Goal: Task Accomplishment & Management: Manage account settings

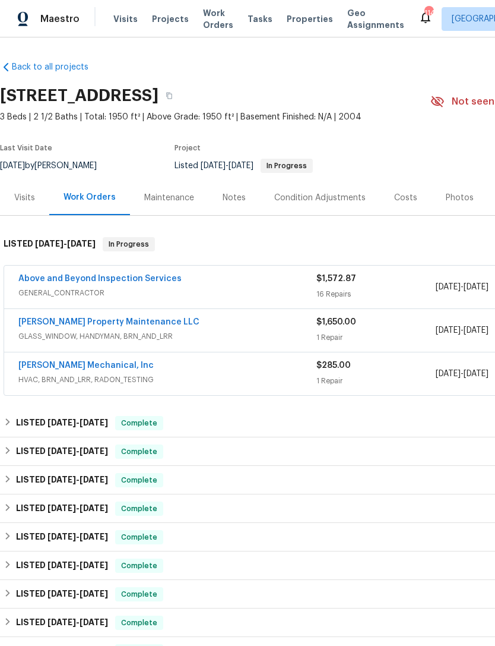
click at [100, 324] on link "[PERSON_NAME] Property Maintenance LLC" at bounding box center [108, 322] width 181 height 8
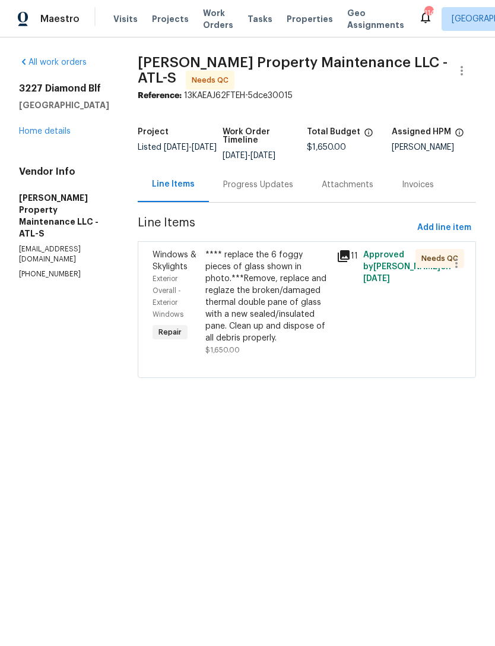
click at [50, 134] on link "Home details" at bounding box center [45, 131] width 52 height 8
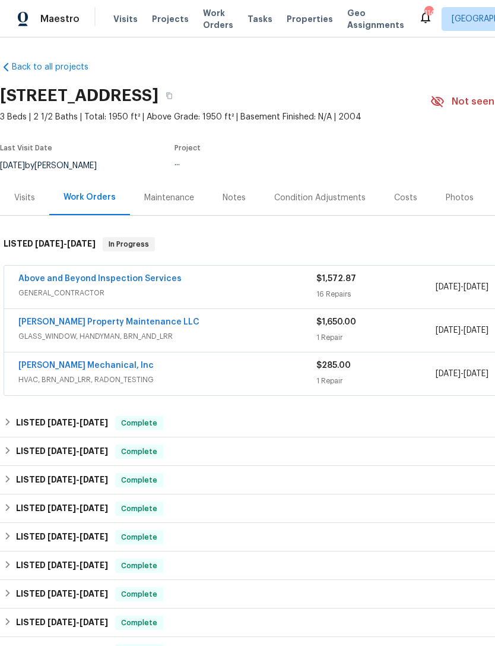
click at [122, 280] on link "Above and Beyond Inspection Services" at bounding box center [99, 278] width 163 height 8
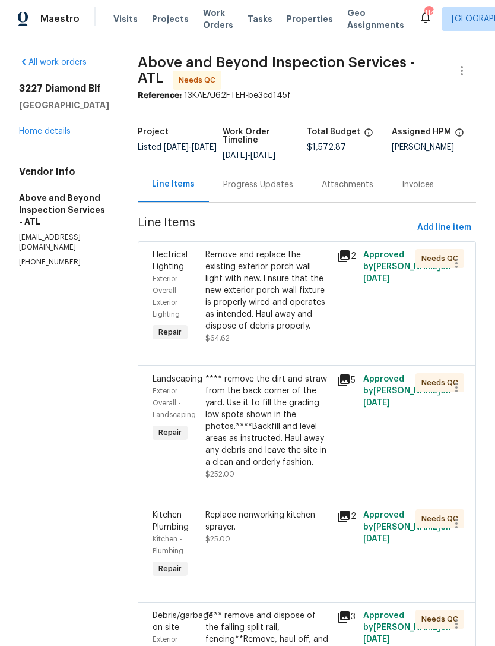
click at [53, 132] on link "Home details" at bounding box center [45, 131] width 52 height 8
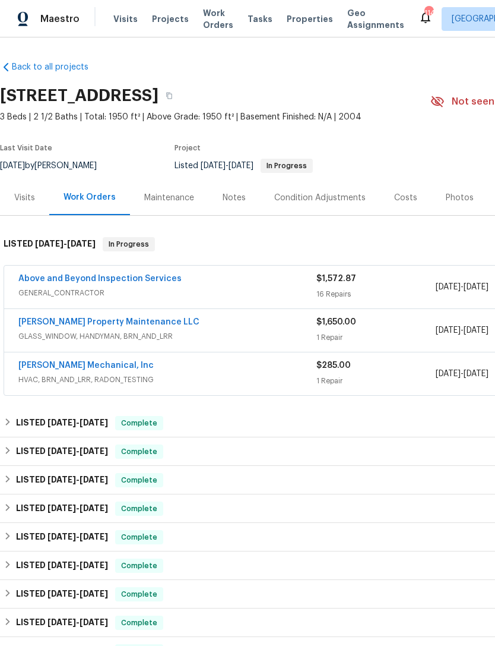
click at [132, 277] on link "Above and Beyond Inspection Services" at bounding box center [99, 278] width 163 height 8
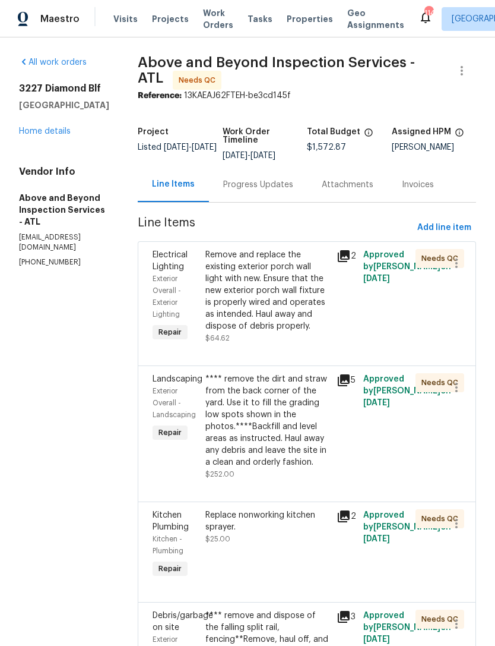
click at [330, 332] on div "Remove and replace the existing exterior porch wall light with new. Ensure that…" at bounding box center [268, 290] width 125 height 83
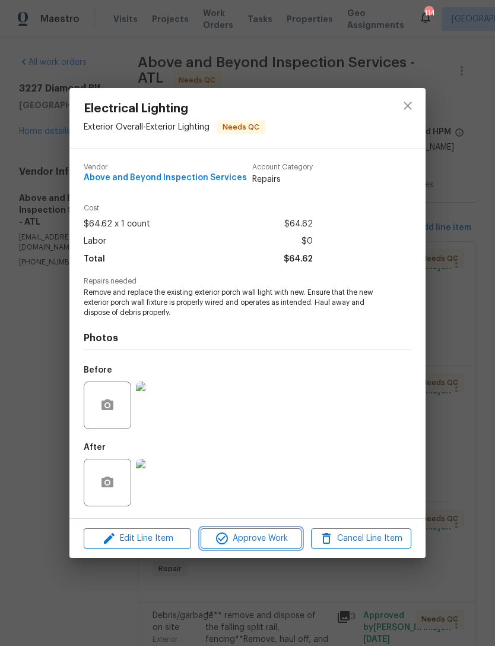
click at [267, 534] on span "Approve Work" at bounding box center [250, 538] width 93 height 15
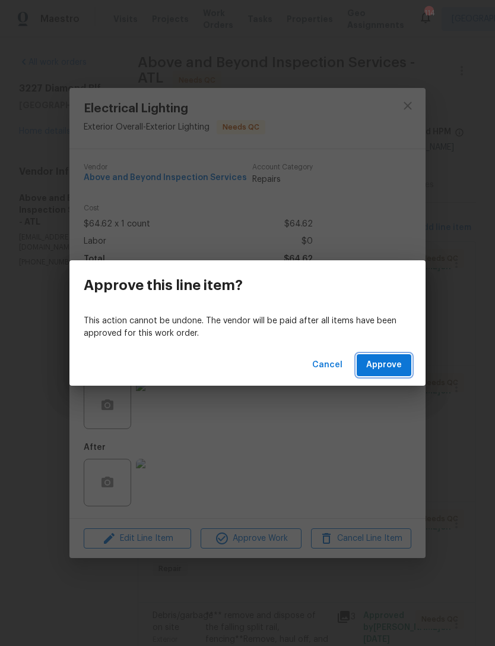
click at [384, 375] on button "Approve" at bounding box center [384, 365] width 55 height 22
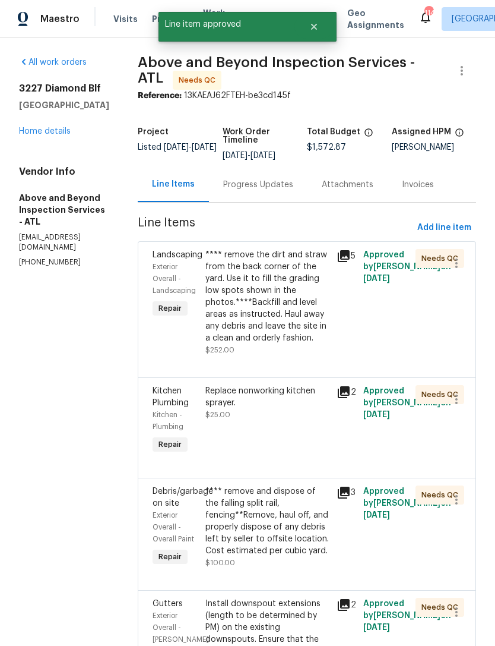
click at [321, 344] on div "**** remove the dirt and straw from the back corner of the yard. Use it to fill…" at bounding box center [268, 296] width 125 height 95
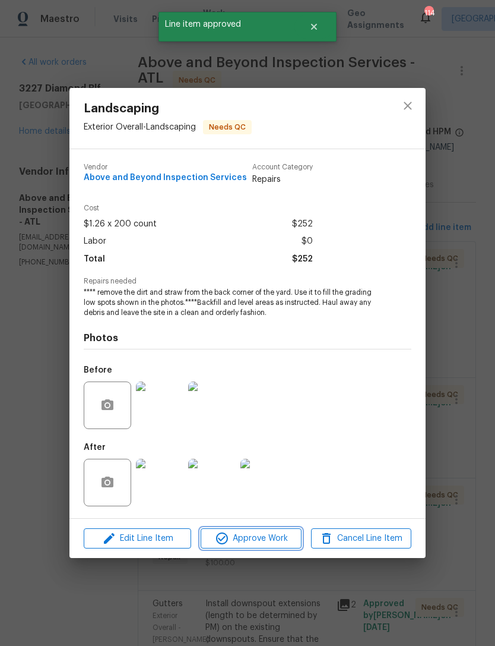
click at [264, 543] on span "Approve Work" at bounding box center [250, 538] width 93 height 15
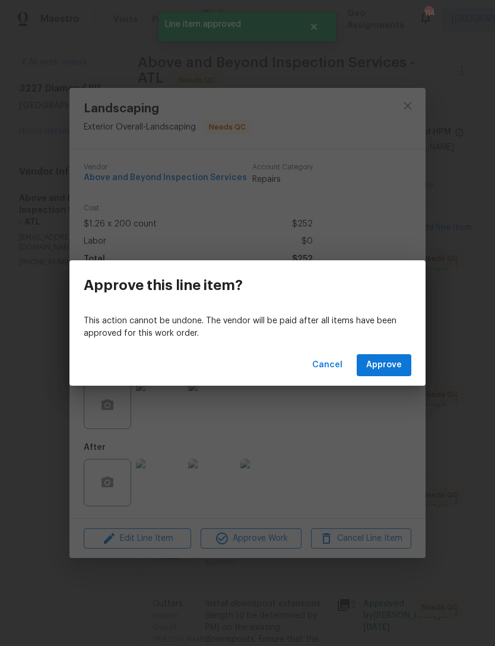
click at [386, 362] on span "Approve" at bounding box center [385, 365] width 36 height 15
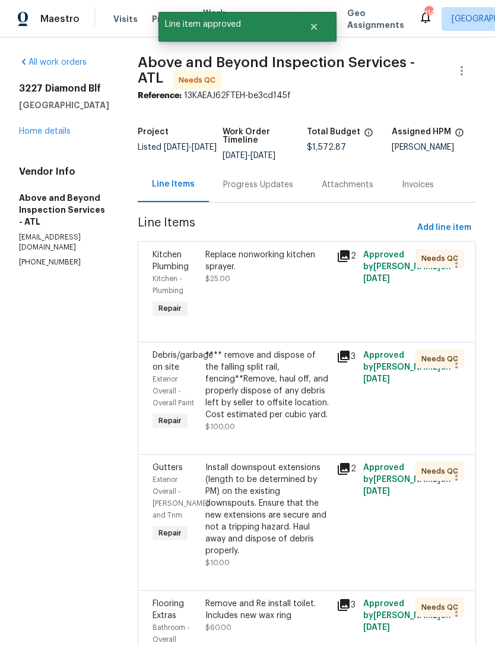
click at [328, 317] on div "Replace nonworking kitchen sprayer. $25.00" at bounding box center [268, 284] width 132 height 78
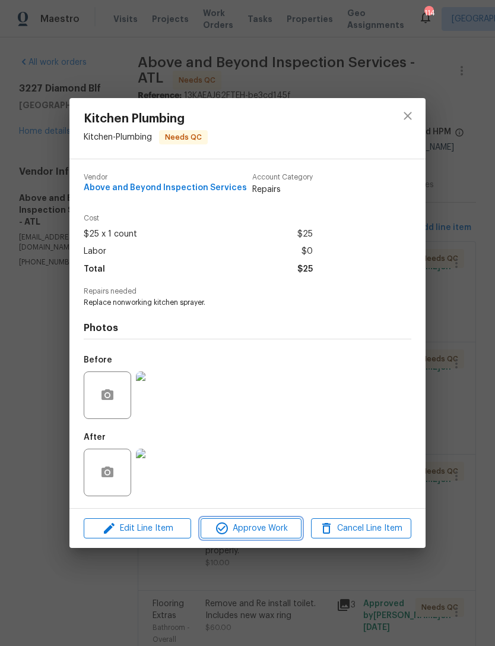
click at [240, 526] on span "Approve Work" at bounding box center [250, 528] width 93 height 15
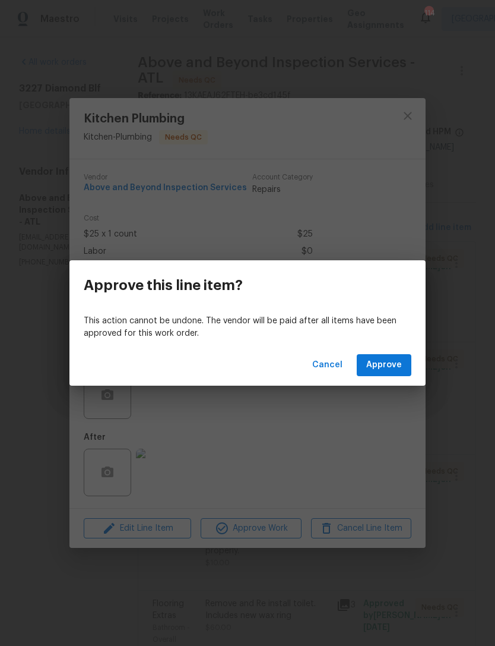
click at [323, 362] on span "Cancel" at bounding box center [327, 365] width 30 height 15
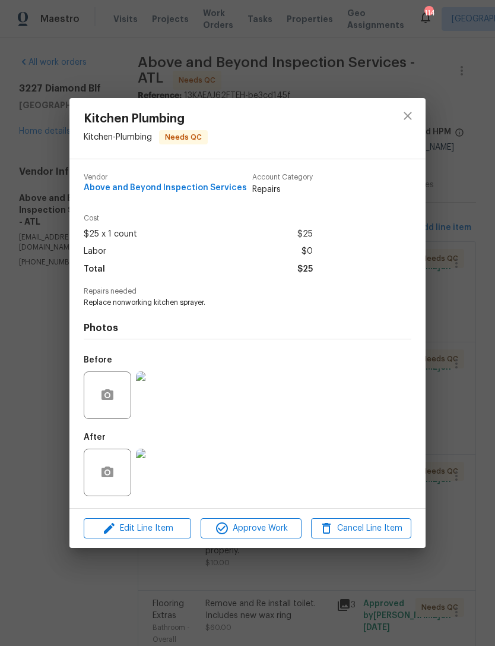
click at [168, 399] on img at bounding box center [160, 395] width 48 height 48
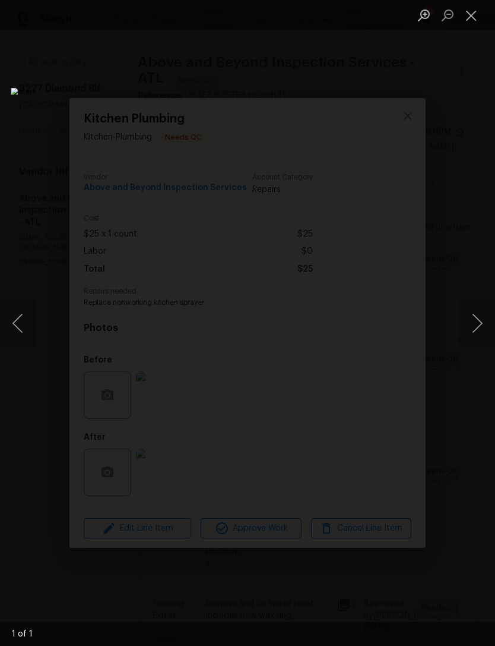
click at [471, 17] on button "Close lightbox" at bounding box center [472, 15] width 24 height 21
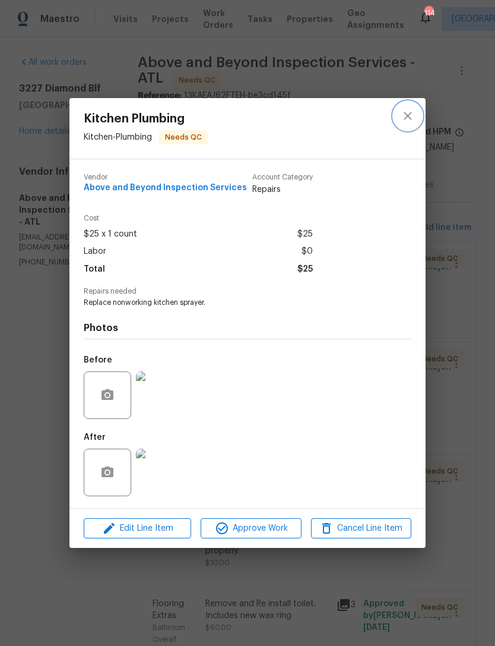
click at [409, 116] on icon "close" at bounding box center [408, 116] width 14 height 14
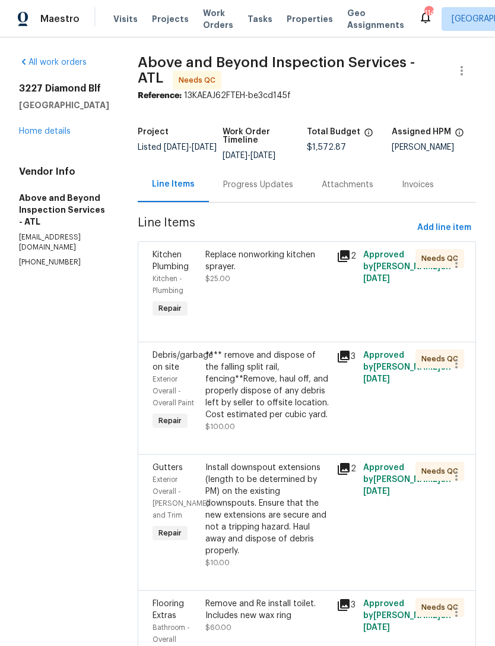
click at [301, 299] on div "Replace nonworking kitchen sprayer. $25.00" at bounding box center [268, 284] width 132 height 78
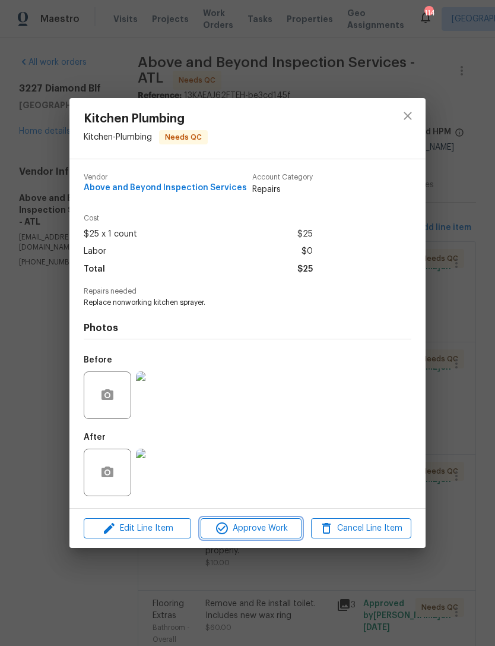
click at [280, 527] on span "Approve Work" at bounding box center [250, 528] width 93 height 15
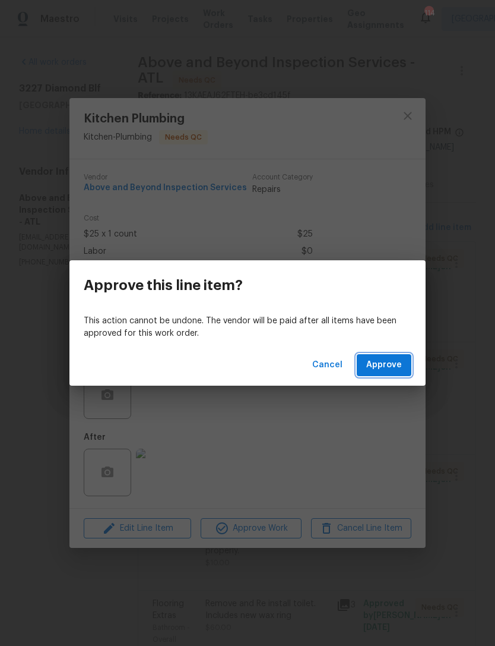
click at [396, 364] on span "Approve" at bounding box center [385, 365] width 36 height 15
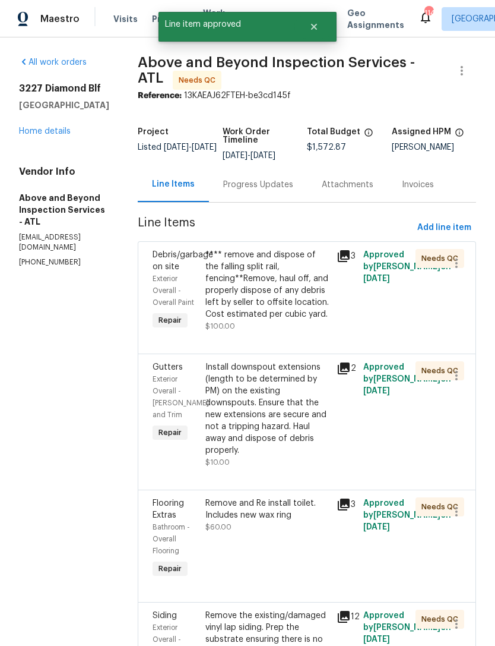
click at [330, 311] on div "**** remove and dispose of the falling split rail, fencing**Remove, haul off, a…" at bounding box center [268, 284] width 125 height 71
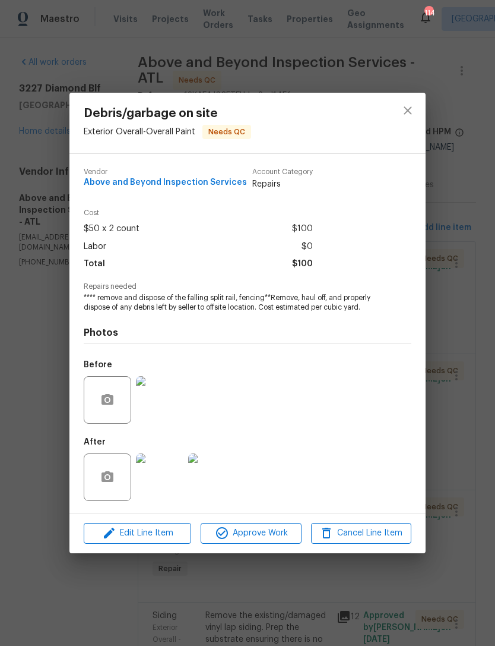
click at [270, 541] on span "Approve Work" at bounding box center [250, 533] width 93 height 15
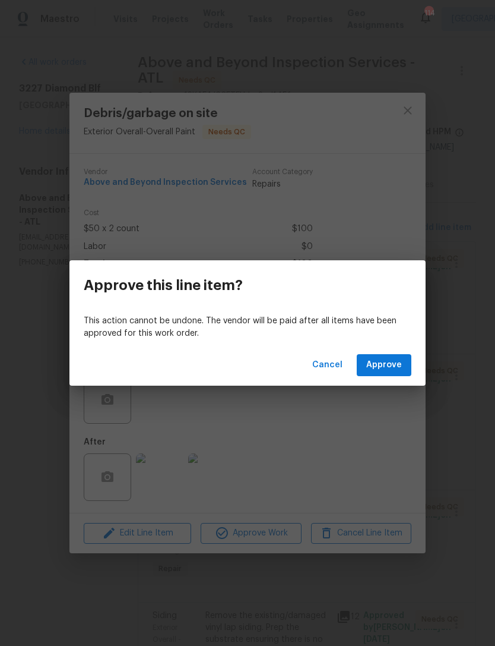
click at [387, 358] on span "Approve" at bounding box center [385, 365] width 36 height 15
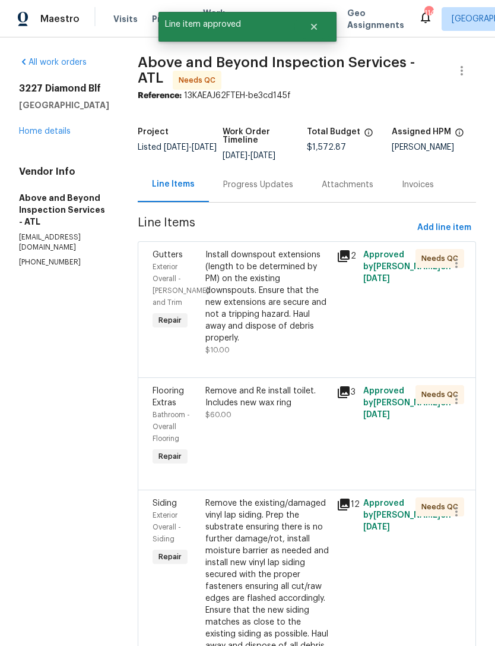
click at [330, 344] on div "Install downspout extensions (length to be determined by PM) on the existing do…" at bounding box center [268, 296] width 125 height 95
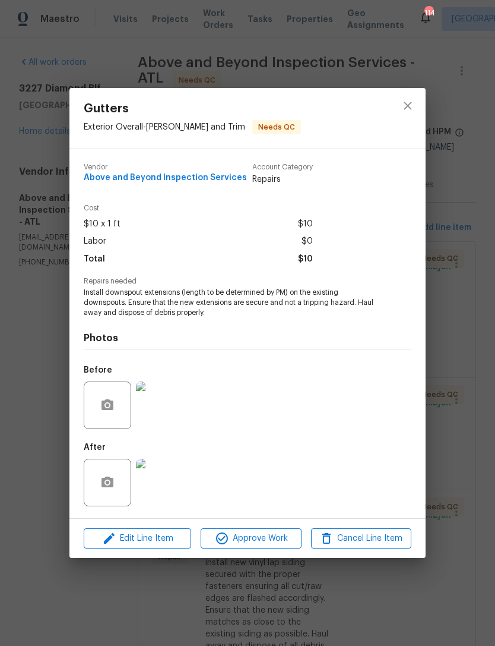
click at [174, 494] on img at bounding box center [160, 483] width 48 height 48
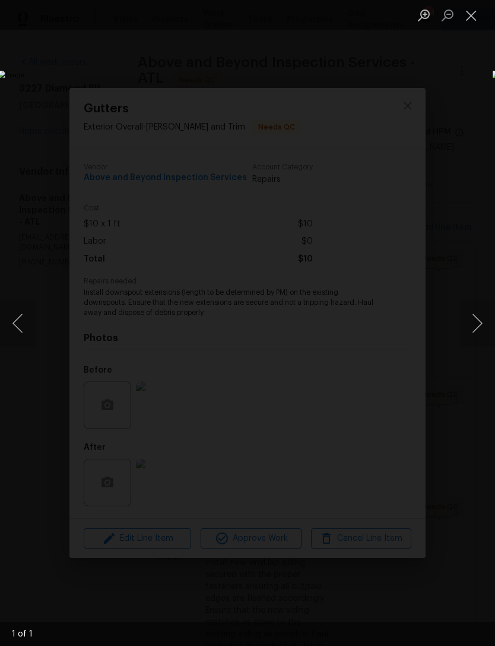
click at [462, 20] on button "Close lightbox" at bounding box center [472, 15] width 24 height 21
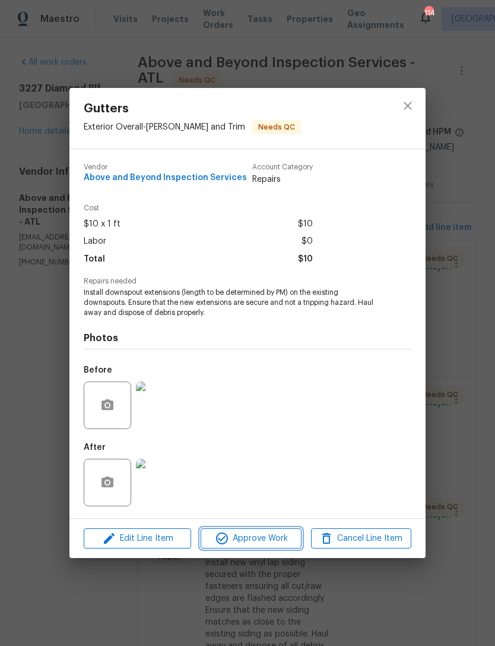
click at [270, 536] on span "Approve Work" at bounding box center [250, 538] width 93 height 15
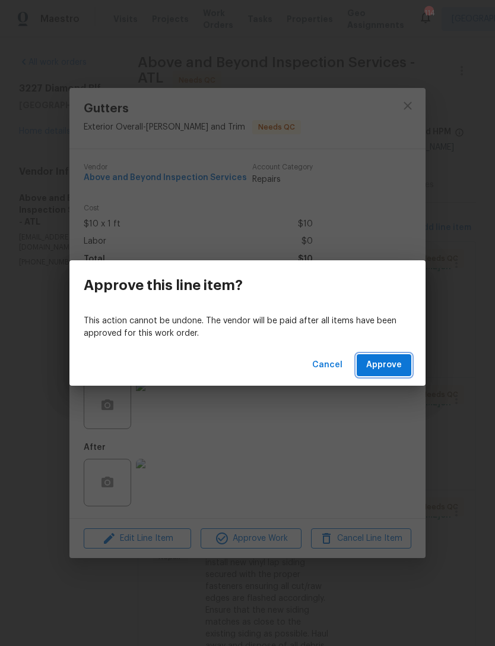
click at [388, 364] on span "Approve" at bounding box center [385, 365] width 36 height 15
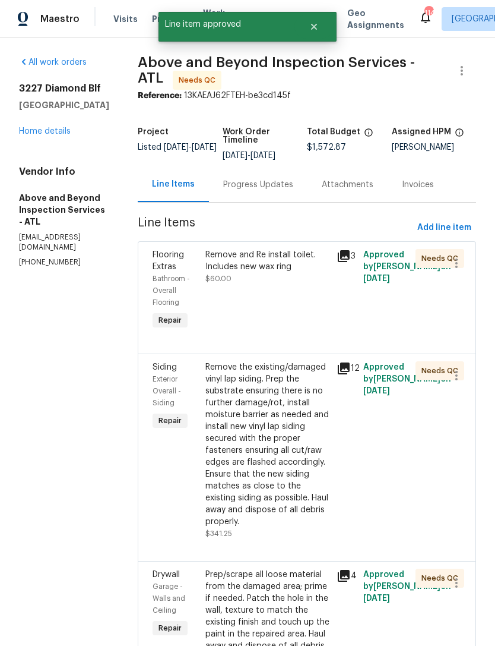
click at [327, 315] on div "Remove and Re install toilet. Includes new wax ring $60.00" at bounding box center [268, 290] width 132 height 90
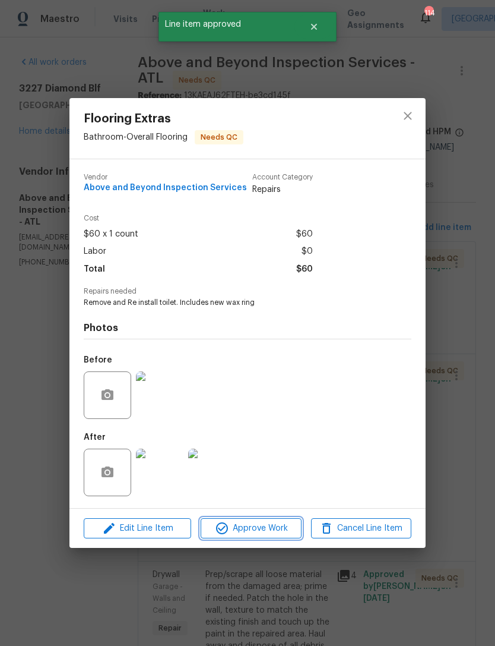
click at [253, 529] on span "Approve Work" at bounding box center [250, 528] width 93 height 15
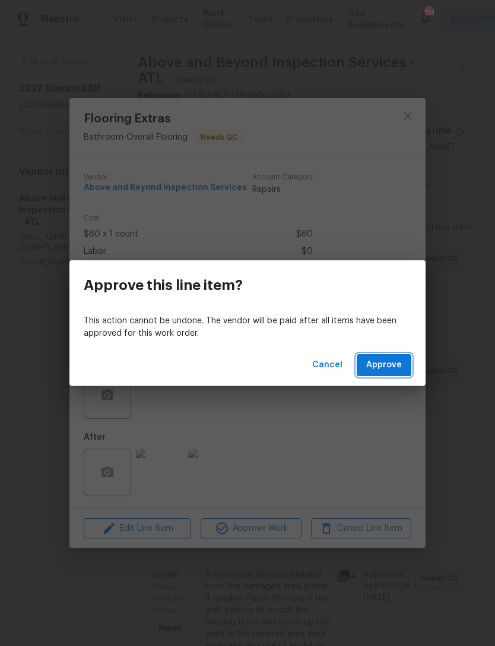
click at [391, 366] on span "Approve" at bounding box center [385, 365] width 36 height 15
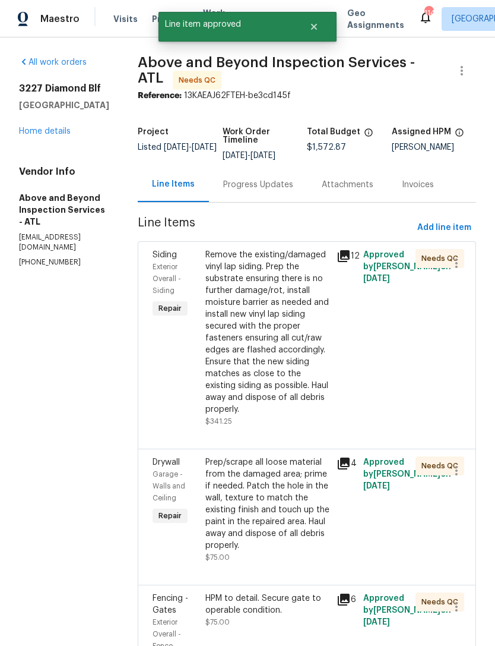
click at [330, 359] on div "Remove the existing/damaged vinyl lap siding. Prep the substrate ensuring there…" at bounding box center [268, 332] width 125 height 166
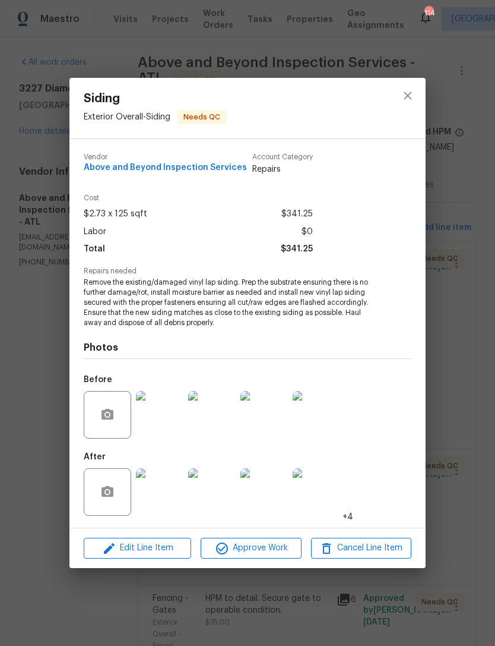
click at [161, 493] on img at bounding box center [160, 492] width 48 height 48
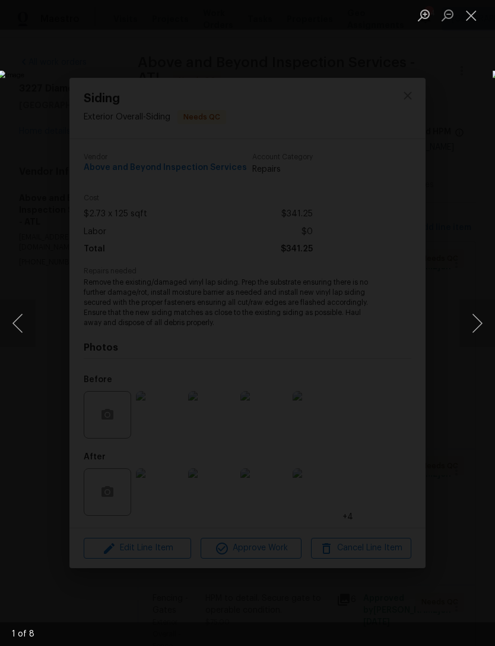
click at [481, 322] on button "Next image" at bounding box center [478, 323] width 36 height 48
click at [479, 320] on button "Next image" at bounding box center [478, 323] width 36 height 48
click at [483, 310] on button "Next image" at bounding box center [478, 323] width 36 height 48
click at [481, 319] on button "Next image" at bounding box center [478, 323] width 36 height 48
click at [479, 315] on button "Next image" at bounding box center [478, 323] width 36 height 48
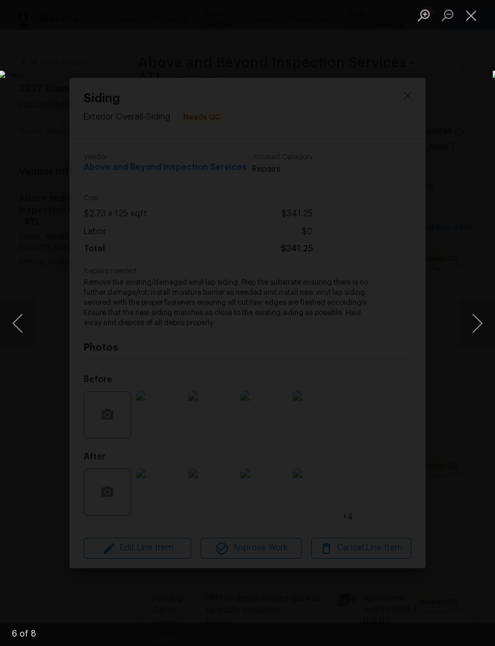
click at [468, 319] on button "Next image" at bounding box center [478, 323] width 36 height 48
click at [469, 16] on button "Close lightbox" at bounding box center [472, 15] width 24 height 21
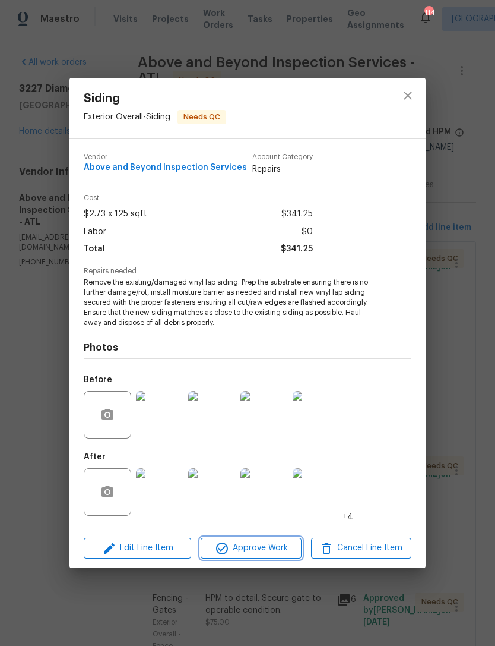
click at [266, 554] on span "Approve Work" at bounding box center [250, 548] width 93 height 15
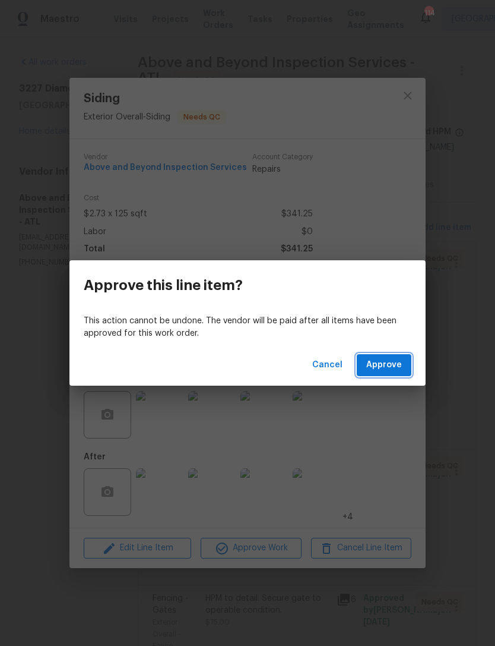
click at [398, 367] on span "Approve" at bounding box center [385, 365] width 36 height 15
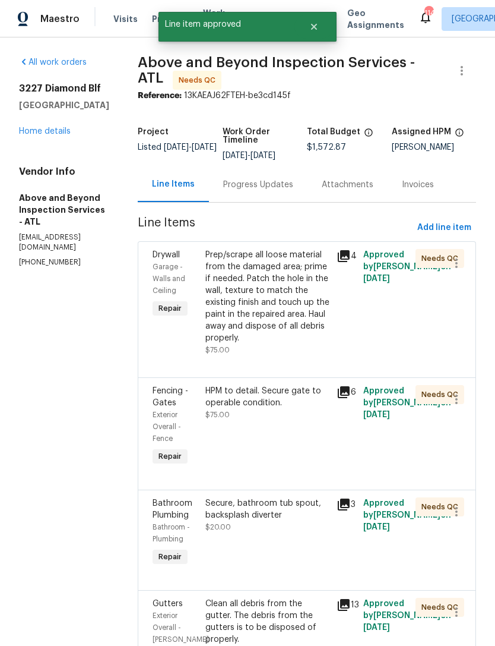
click at [315, 344] on div "Prep/scrape all loose material from the damaged area; prime if needed. Patch th…" at bounding box center [268, 296] width 125 height 95
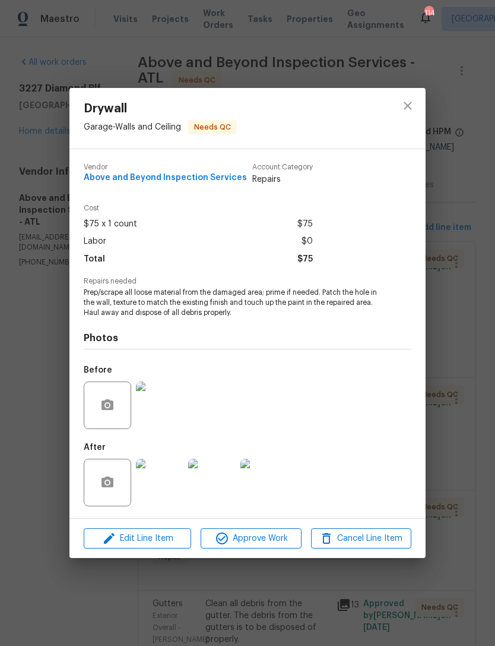
click at [165, 496] on img at bounding box center [160, 483] width 48 height 48
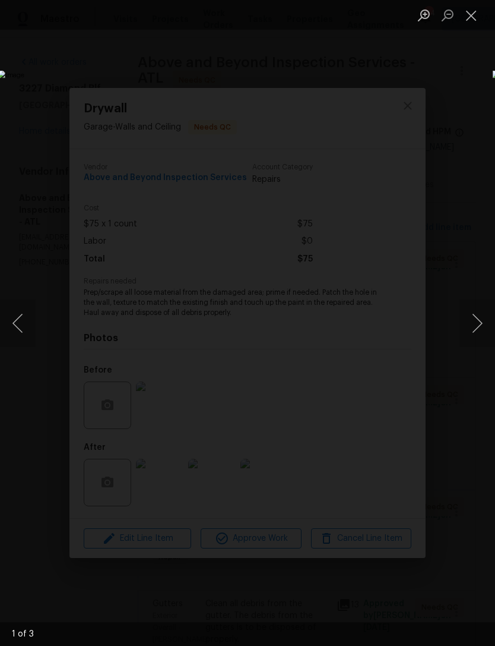
click at [473, 323] on button "Next image" at bounding box center [478, 323] width 36 height 48
click at [482, 326] on button "Next image" at bounding box center [478, 323] width 36 height 48
click at [479, 324] on button "Next image" at bounding box center [478, 323] width 36 height 48
click at [479, 327] on button "Next image" at bounding box center [478, 323] width 36 height 48
click at [479, 326] on button "Next image" at bounding box center [478, 323] width 36 height 48
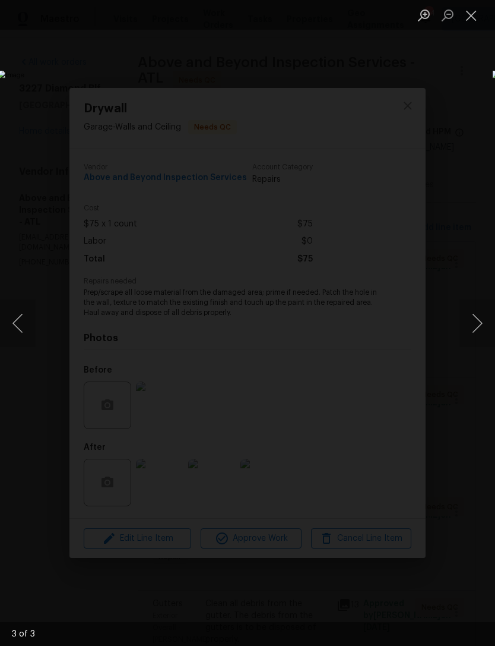
click at [479, 324] on button "Next image" at bounding box center [478, 323] width 36 height 48
click at [475, 325] on button "Next image" at bounding box center [478, 323] width 36 height 48
click at [463, 17] on button "Close lightbox" at bounding box center [472, 15] width 24 height 21
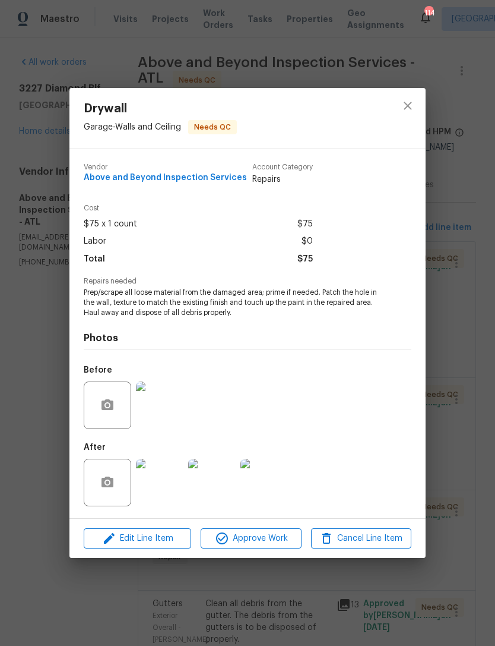
click at [157, 401] on img at bounding box center [160, 405] width 48 height 48
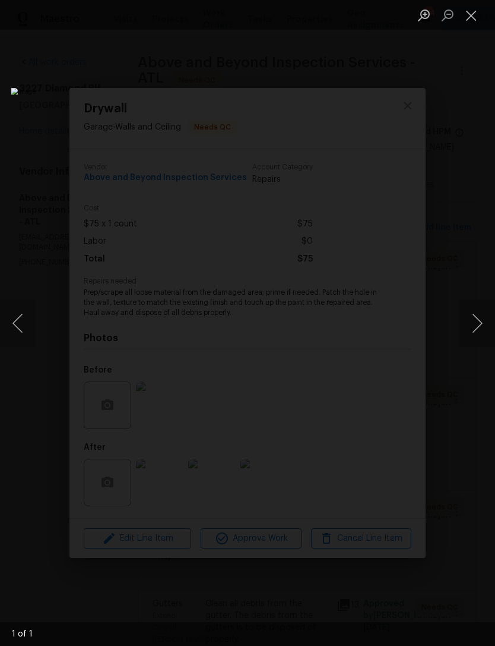
click at [469, 23] on button "Close lightbox" at bounding box center [472, 15] width 24 height 21
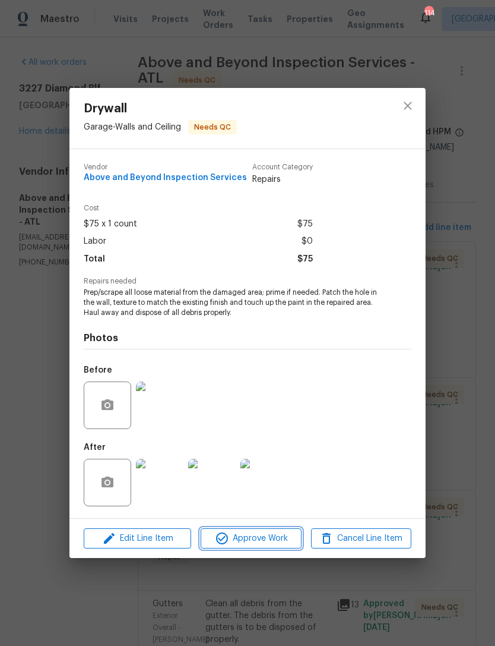
click at [266, 535] on span "Approve Work" at bounding box center [250, 538] width 93 height 15
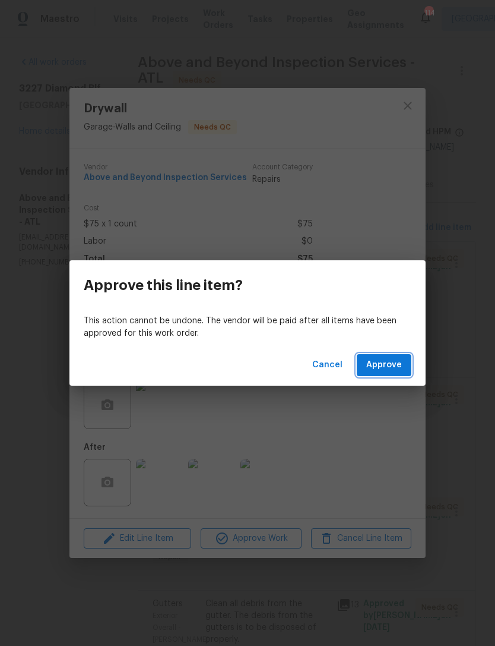
click at [397, 368] on span "Approve" at bounding box center [385, 365] width 36 height 15
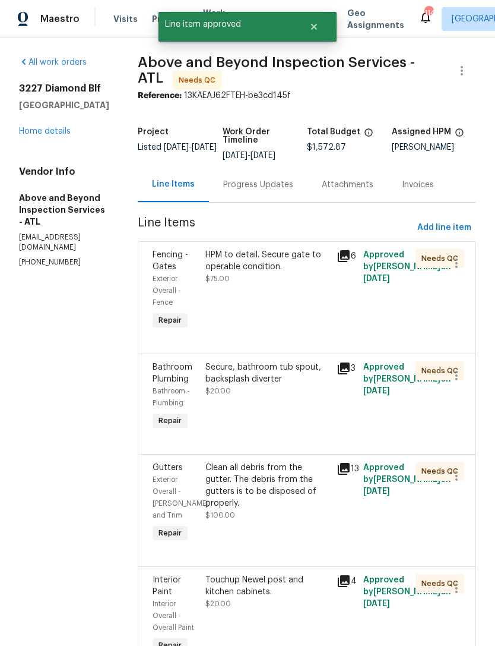
click at [330, 285] on div "HPM to detail. Secure gate to operable condition. $75.00" at bounding box center [268, 267] width 125 height 36
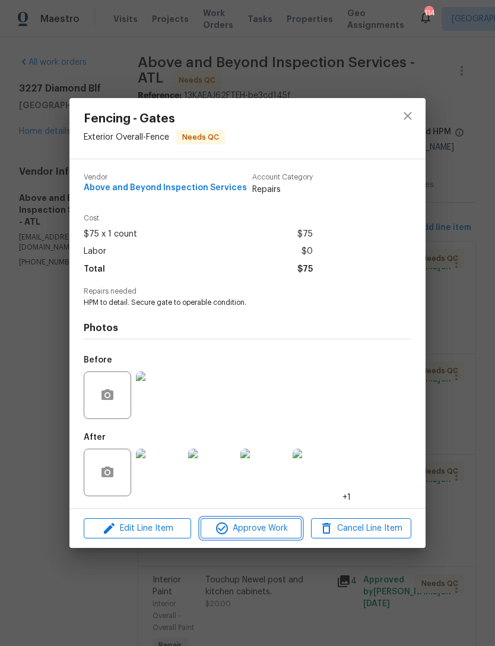
click at [283, 527] on span "Approve Work" at bounding box center [250, 528] width 93 height 15
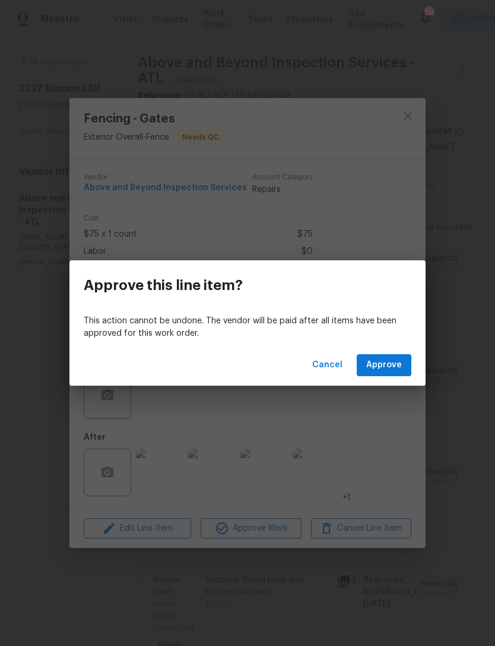
click at [396, 366] on span "Approve" at bounding box center [385, 365] width 36 height 15
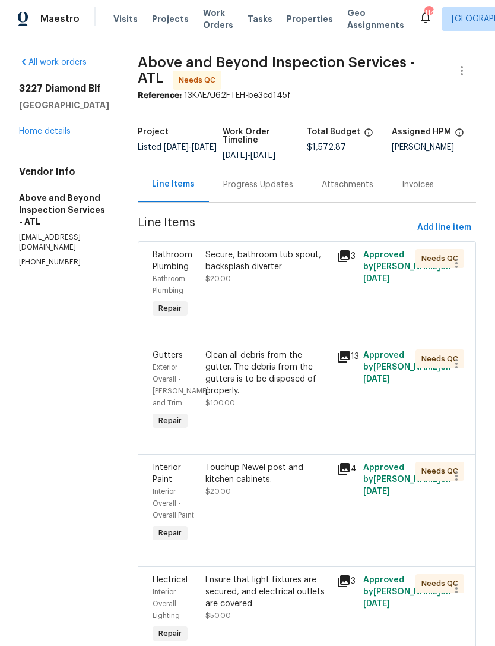
click at [327, 285] on div "Secure, bathroom tub spout, backsplash diverter $20.00" at bounding box center [268, 267] width 125 height 36
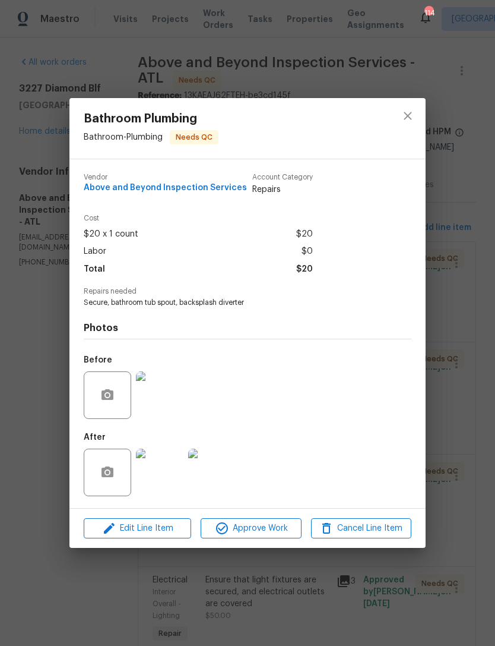
click at [410, 117] on icon "close" at bounding box center [408, 116] width 8 height 8
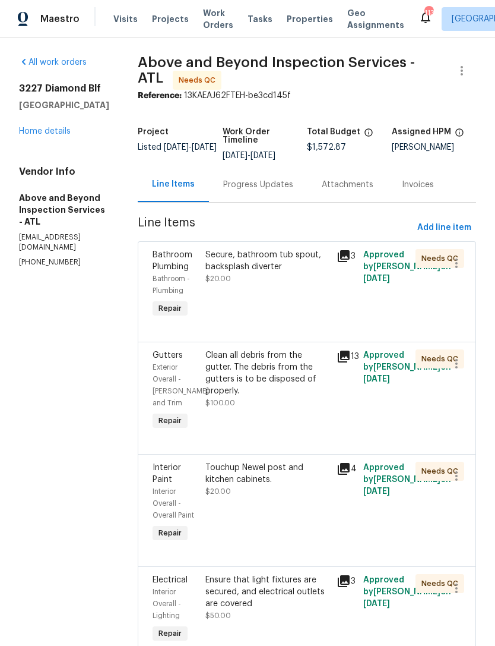
click at [312, 299] on div "Secure, bathroom tub spout, backsplash diverter $20.00" at bounding box center [268, 284] width 132 height 78
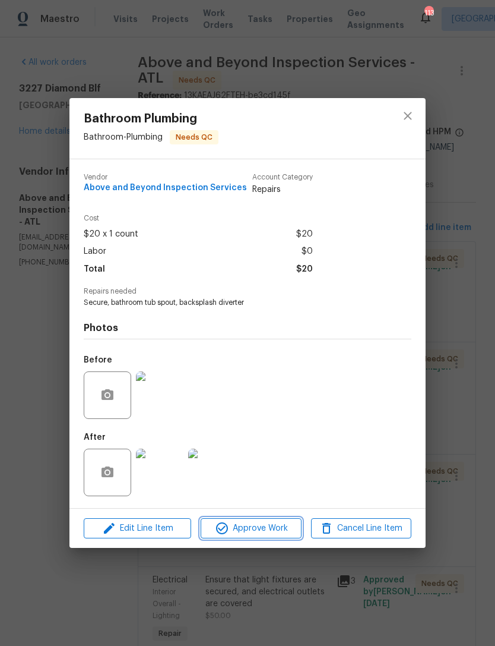
click at [257, 529] on span "Approve Work" at bounding box center [250, 528] width 93 height 15
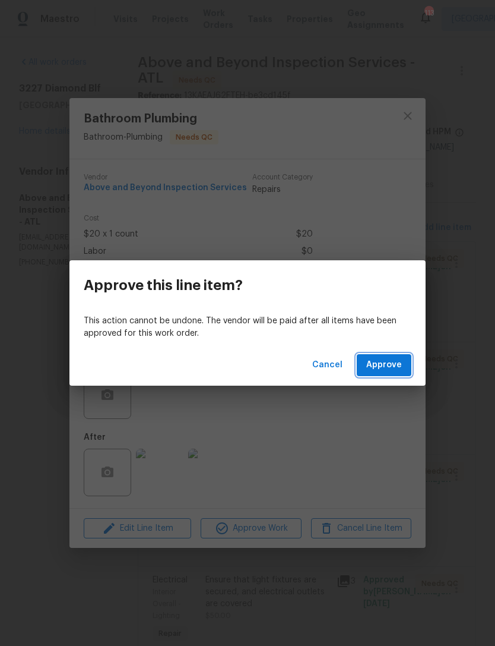
click at [392, 371] on span "Approve" at bounding box center [385, 365] width 36 height 15
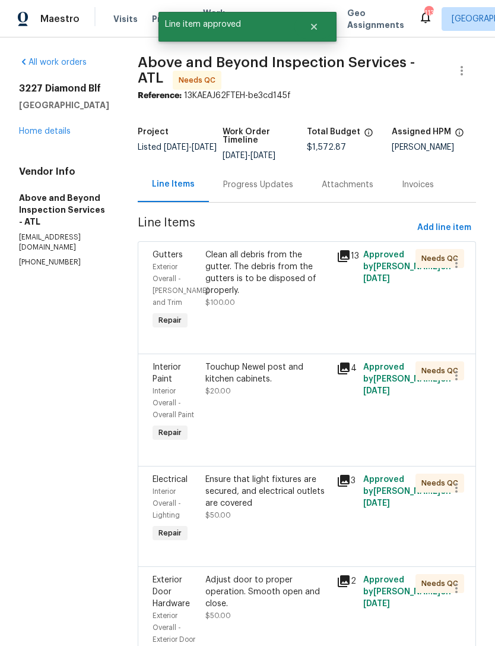
click at [326, 308] on div "Clean all debris from the gutter. The debris from the gutters is to be disposed…" at bounding box center [268, 278] width 125 height 59
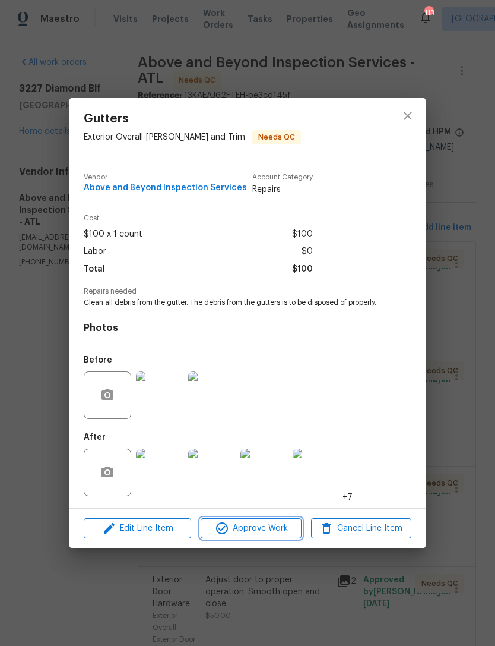
click at [277, 531] on span "Approve Work" at bounding box center [250, 528] width 93 height 15
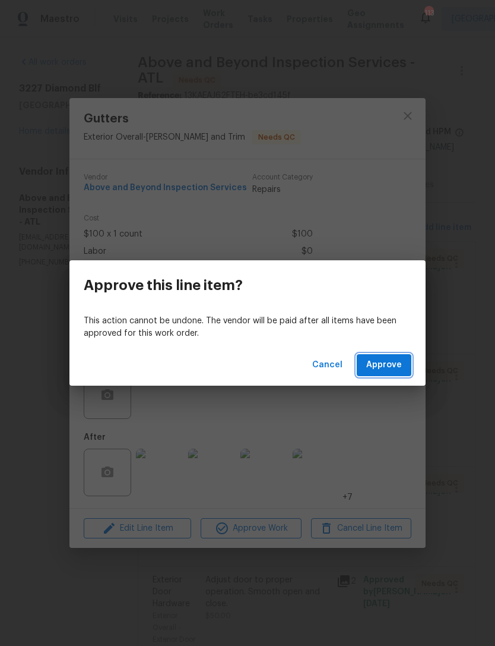
click at [394, 360] on span "Approve" at bounding box center [385, 365] width 36 height 15
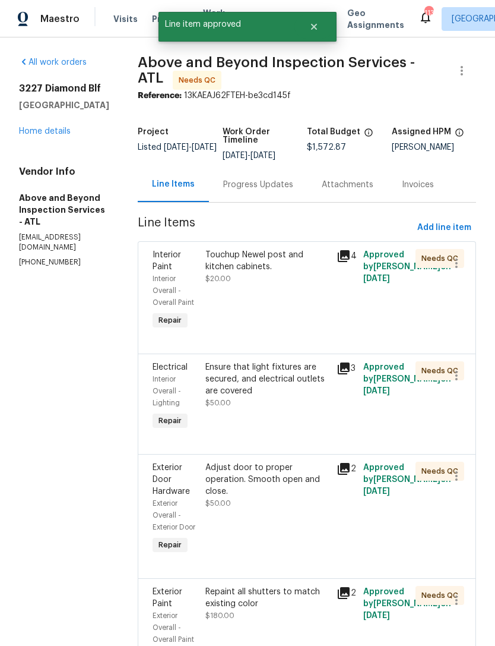
click at [309, 318] on div "Touchup Newel post and kitchen cabinets. $20.00" at bounding box center [268, 290] width 132 height 90
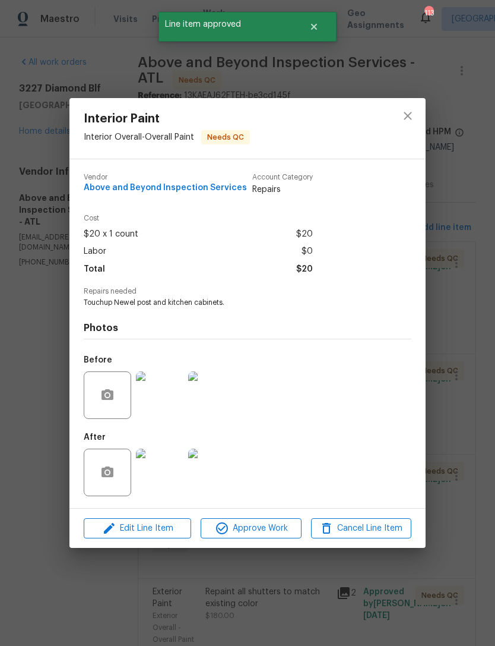
click at [268, 532] on span "Approve Work" at bounding box center [250, 528] width 93 height 15
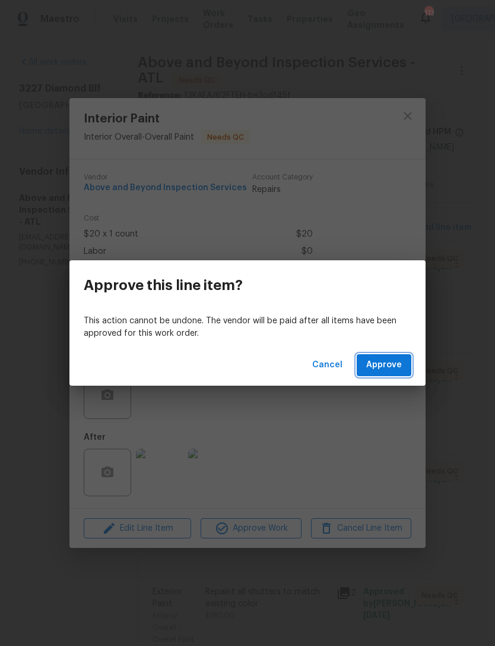
click at [395, 369] on span "Approve" at bounding box center [385, 365] width 36 height 15
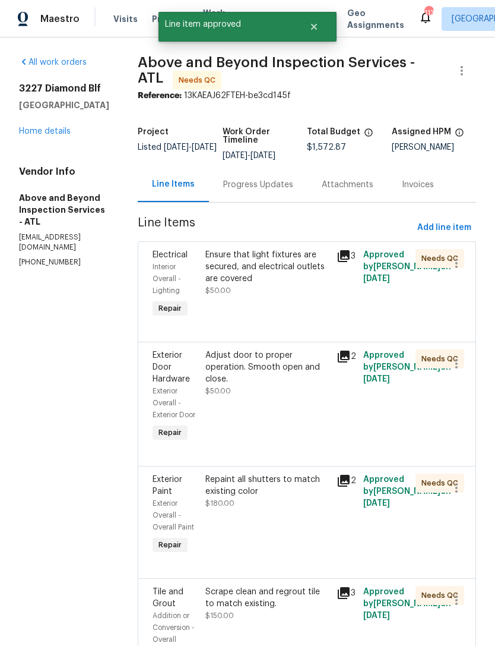
click at [330, 296] on div "Ensure that light fixtures are secured, and electrical outlets are covered $50.…" at bounding box center [268, 273] width 125 height 48
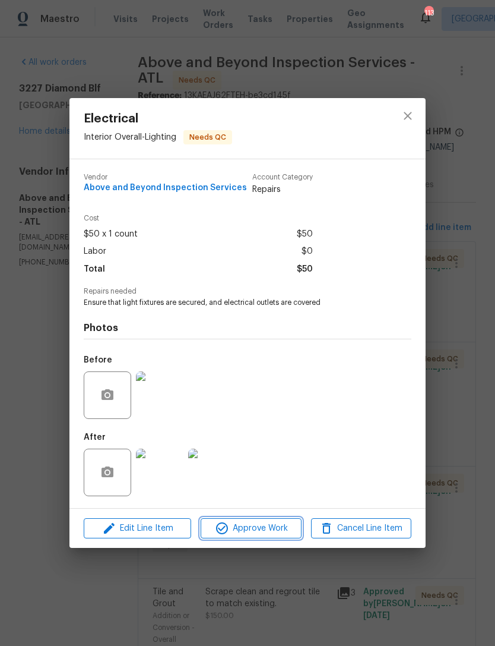
click at [267, 530] on span "Approve Work" at bounding box center [250, 528] width 93 height 15
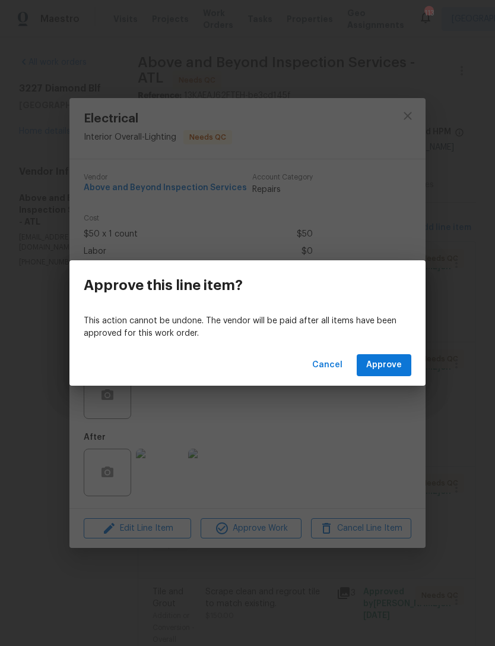
click at [391, 369] on span "Approve" at bounding box center [385, 365] width 36 height 15
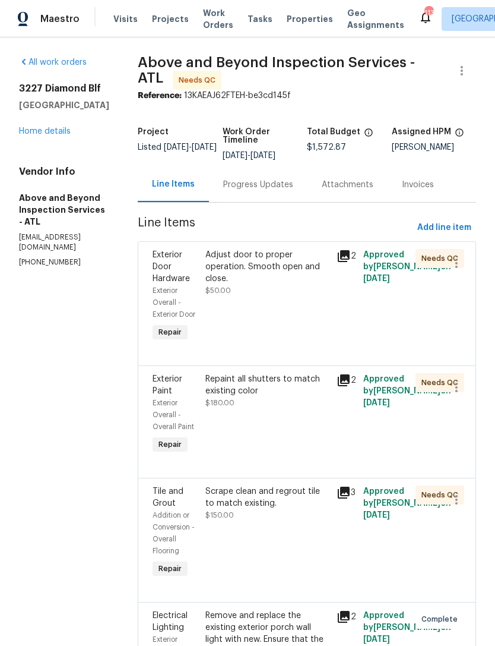
click at [319, 296] on div "Adjust door to proper operation. Smooth open and close. $50.00" at bounding box center [268, 273] width 125 height 48
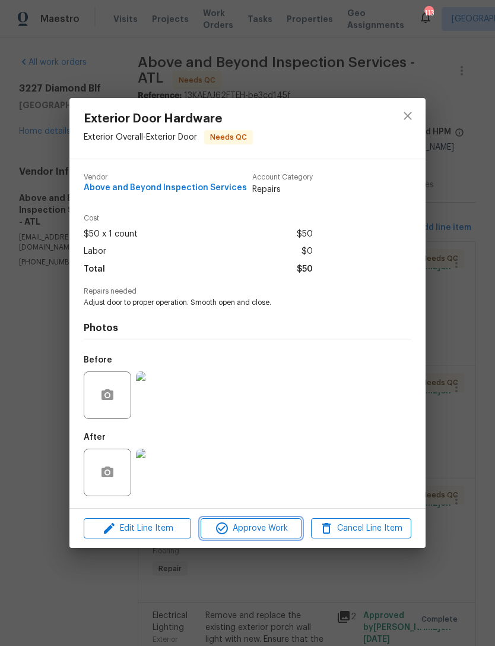
click at [285, 527] on span "Approve Work" at bounding box center [250, 528] width 93 height 15
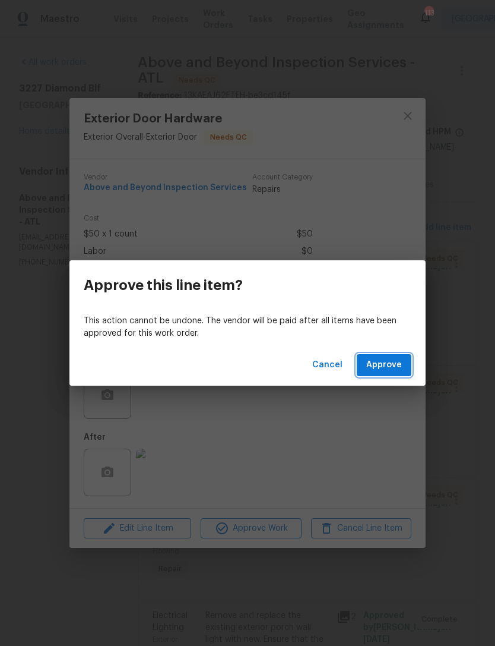
click at [391, 373] on button "Approve" at bounding box center [384, 365] width 55 height 22
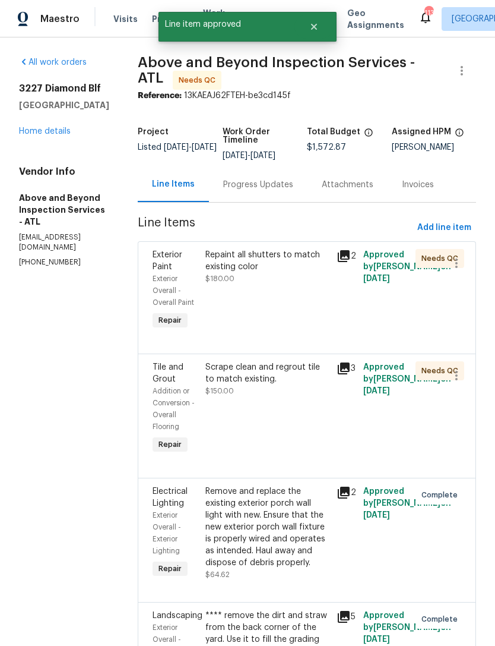
click at [319, 307] on div "Repaint all shutters to match existing color $180.00" at bounding box center [268, 290] width 132 height 90
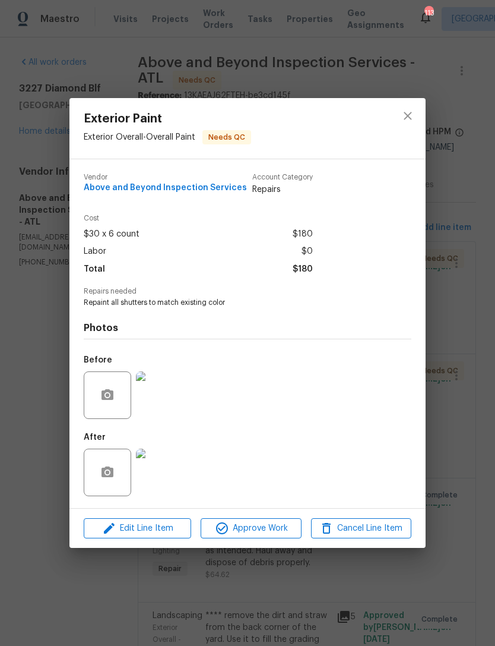
click at [270, 529] on span "Approve Work" at bounding box center [250, 528] width 93 height 15
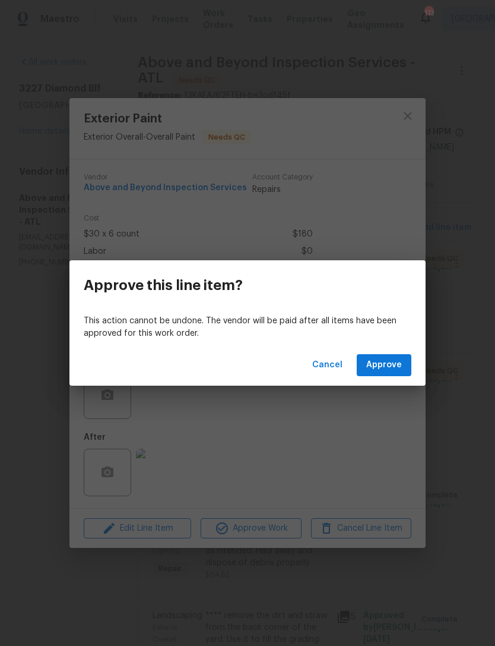
click at [395, 365] on span "Approve" at bounding box center [385, 365] width 36 height 15
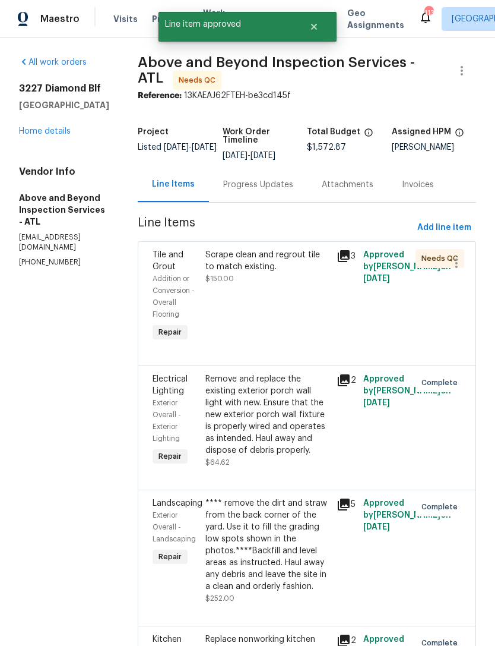
click at [326, 319] on div "Scrape clean and regrout tile to match existing. $150.00" at bounding box center [268, 296] width 132 height 102
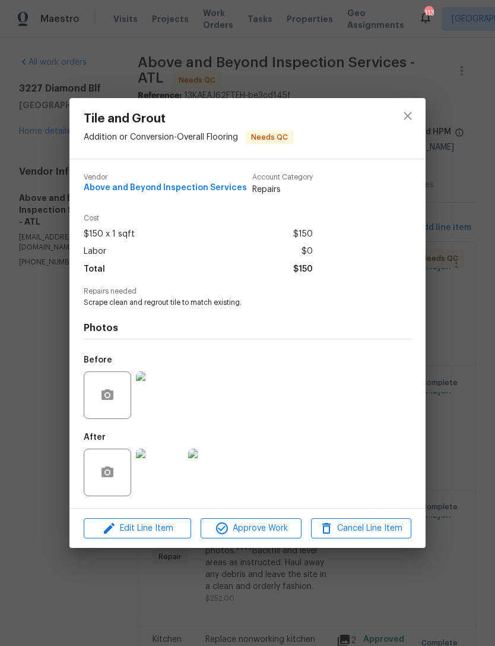
click at [268, 530] on span "Approve Work" at bounding box center [250, 528] width 93 height 15
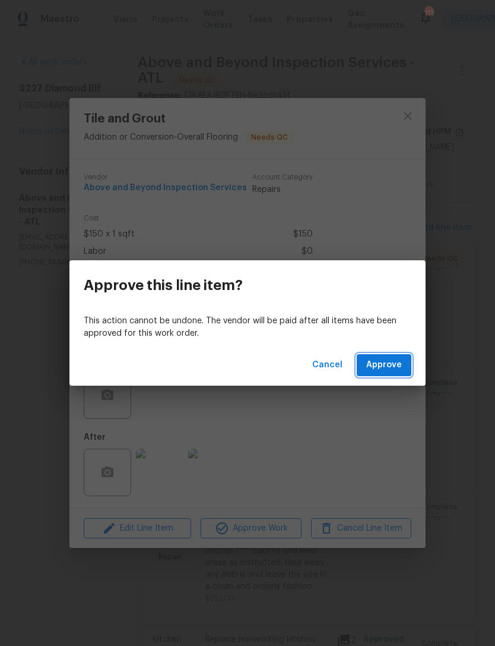
click at [396, 374] on button "Approve" at bounding box center [384, 365] width 55 height 22
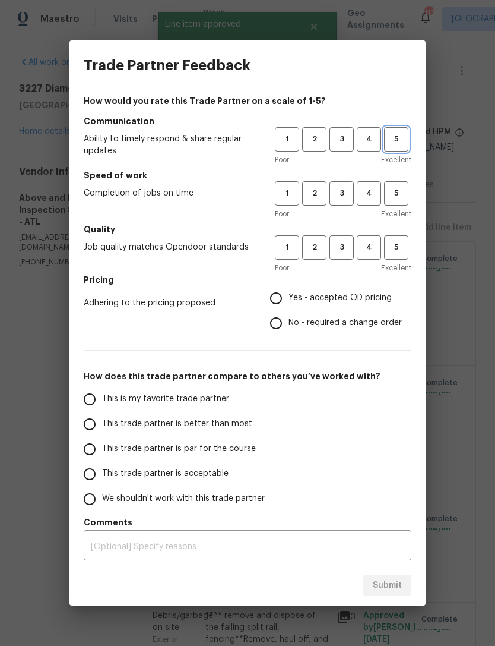
click at [400, 142] on span "5" at bounding box center [397, 139] width 22 height 14
click at [404, 189] on span "5" at bounding box center [397, 194] width 22 height 14
click at [393, 249] on span "5" at bounding box center [397, 248] width 22 height 14
click at [282, 308] on input "Yes - accepted OD pricing" at bounding box center [276, 298] width 25 height 25
radio input "true"
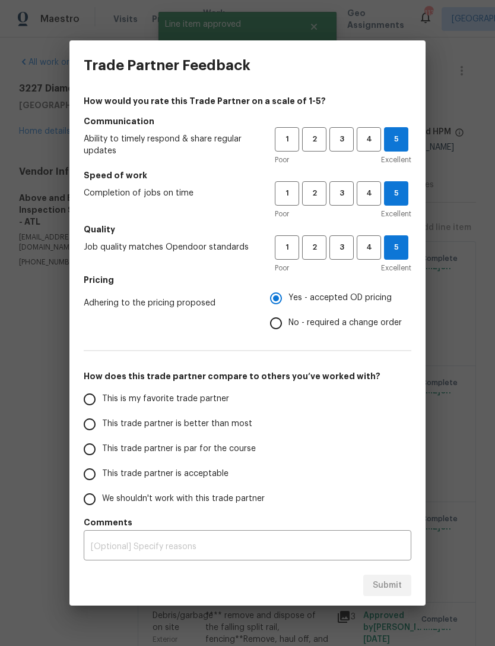
click at [97, 395] on input "This is my favorite trade partner" at bounding box center [89, 399] width 25 height 25
click at [393, 580] on span "Submit" at bounding box center [387, 585] width 29 height 15
radio input "true"
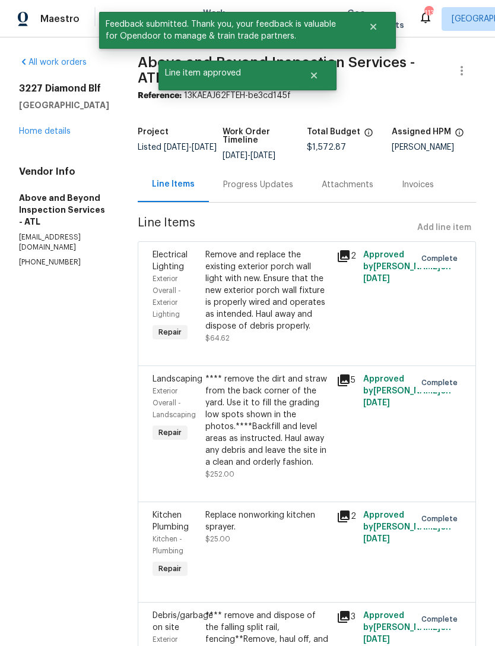
click at [68, 120] on div "[STREET_ADDRESS] Home details" at bounding box center [64, 110] width 90 height 55
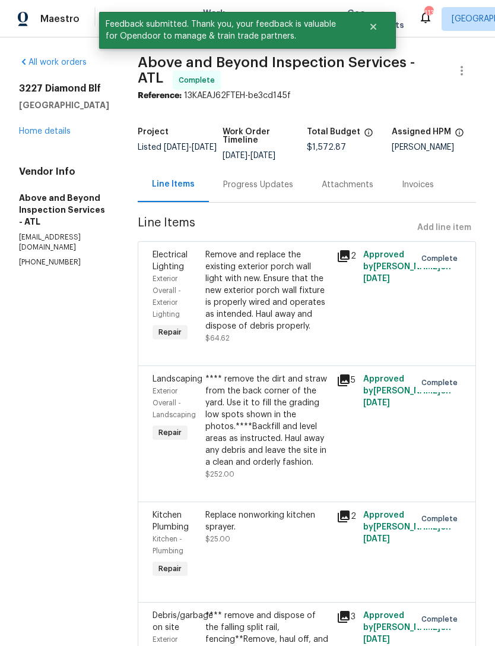
click at [61, 134] on link "Home details" at bounding box center [45, 131] width 52 height 8
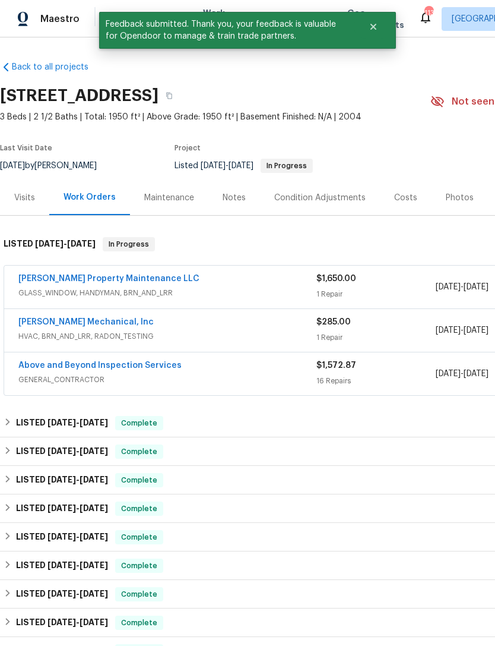
click at [110, 281] on link "[PERSON_NAME] Property Maintenance LLC" at bounding box center [108, 278] width 181 height 8
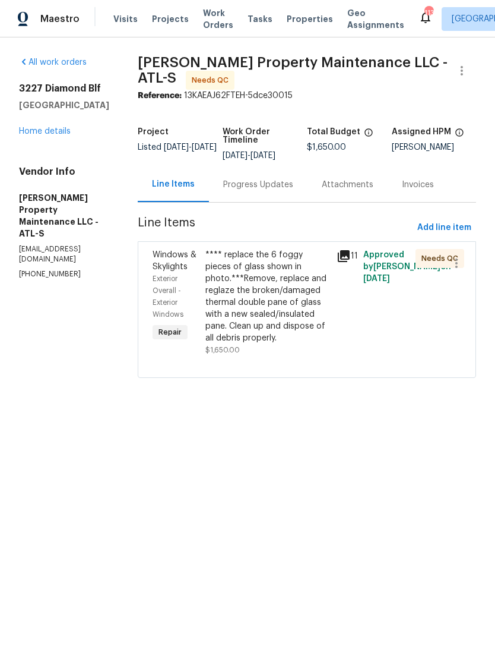
click at [288, 318] on div "**** replace the 6 foggy pieces of glass shown in photo.***Remove, replace and …" at bounding box center [268, 296] width 125 height 95
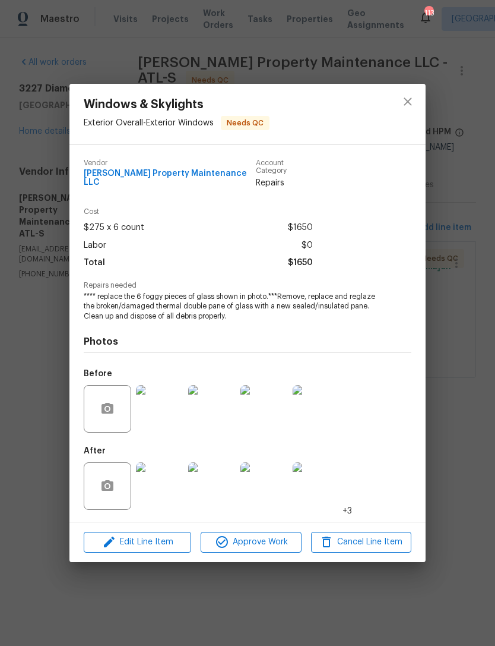
click at [272, 539] on span "Approve Work" at bounding box center [250, 542] width 93 height 15
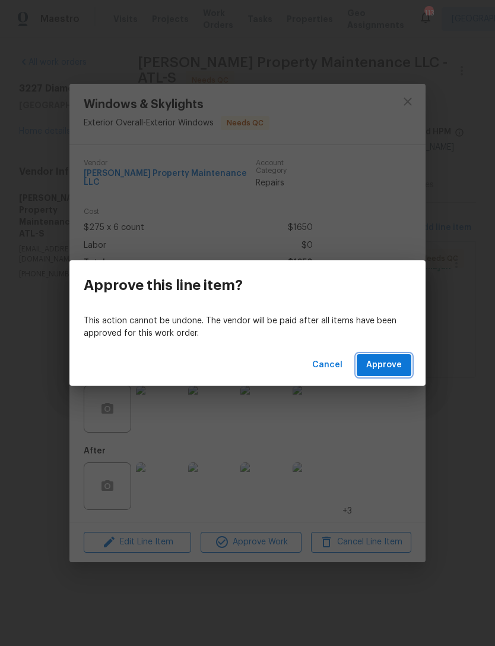
click at [393, 368] on span "Approve" at bounding box center [385, 365] width 36 height 15
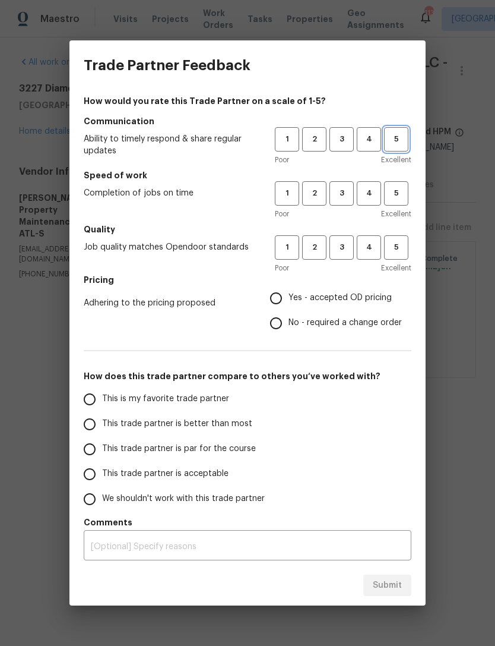
click at [405, 143] on span "5" at bounding box center [397, 139] width 22 height 14
click at [399, 194] on span "5" at bounding box center [397, 194] width 22 height 14
click at [401, 258] on button "5" at bounding box center [396, 247] width 24 height 24
click at [345, 200] on button "3" at bounding box center [342, 193] width 24 height 24
click at [284, 292] on input "Yes - accepted OD pricing" at bounding box center [276, 298] width 25 height 25
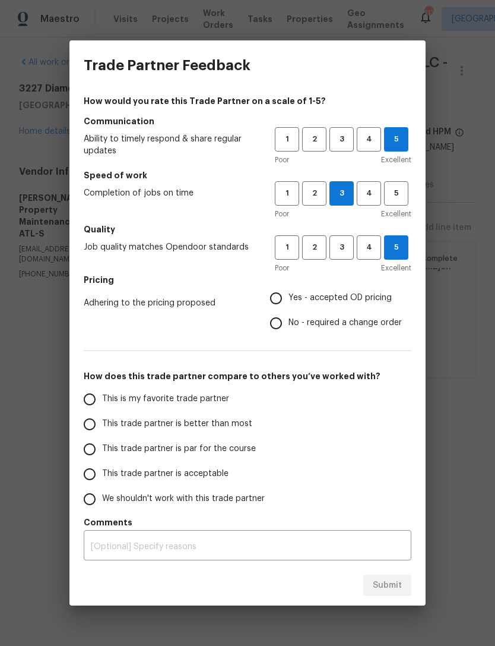
radio input "true"
click at [99, 424] on input "This trade partner is better than most" at bounding box center [89, 424] width 25 height 25
click at [223, 544] on textarea at bounding box center [248, 546] width 314 height 8
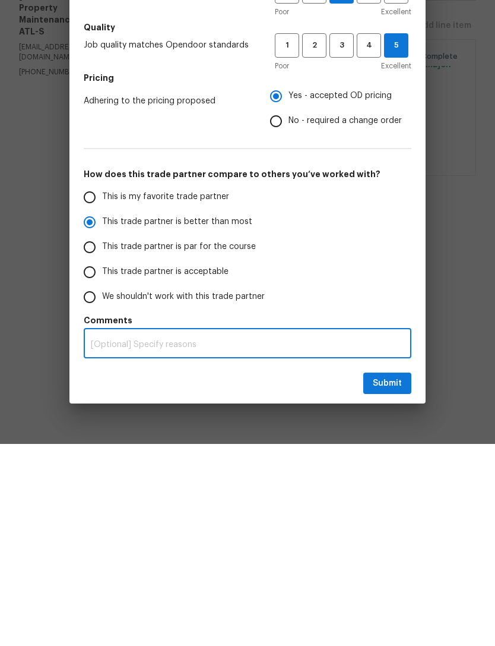
radio input "true"
type textarea "Th"
radio input "false"
type textarea "This"
radio input "false"
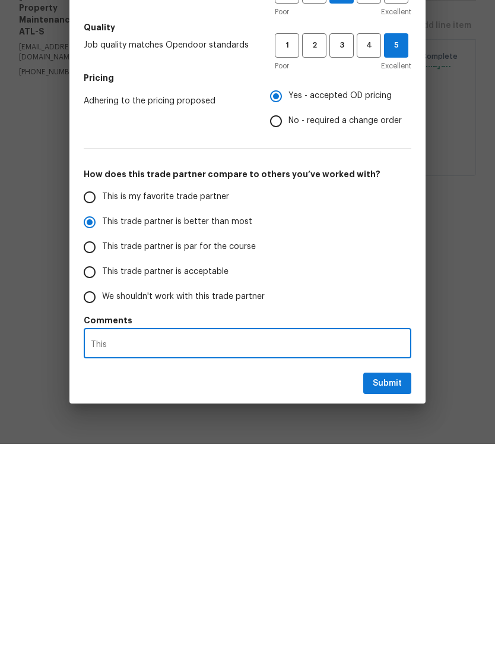
type textarea "This trade"
radio input "false"
type textarea "This trade partner"
radio input "false"
type textarea "This trade partner did"
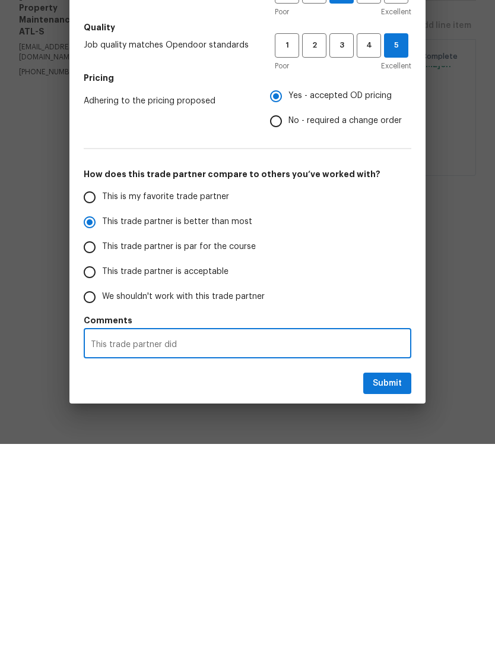
radio input "false"
type textarea "This trade partner did not"
radio input "false"
type textarea "This trade partner did not follow"
radio input "false"
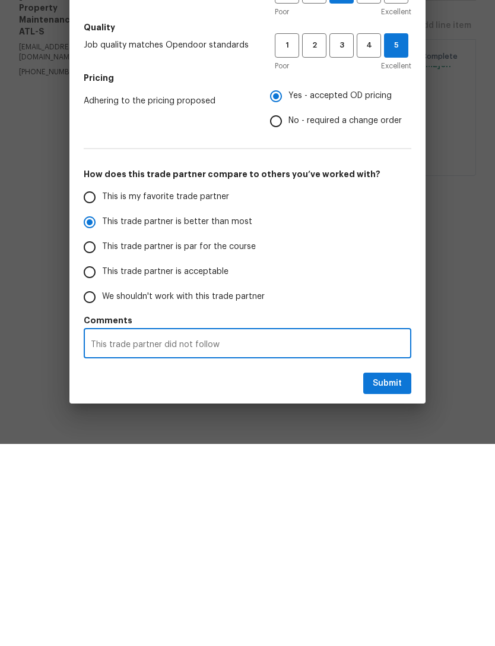
type textarea "This trade partner did not follow the"
radio input "false"
type textarea "This trade partner did not follow the timeline"
radio input "false"
type textarea "This trade partner did not follow the timeline."
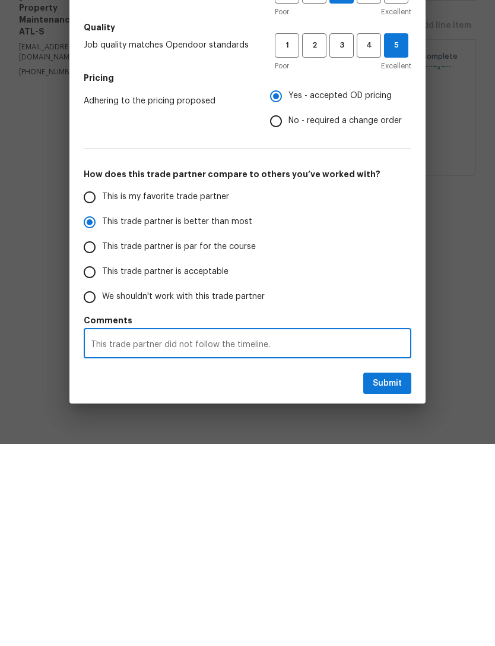
radio input "false"
type textarea "This trade partner did not follow the timeline. They"
radio input "false"
type textarea "This trade partner did not follow the timeline. They completed the"
radio input "false"
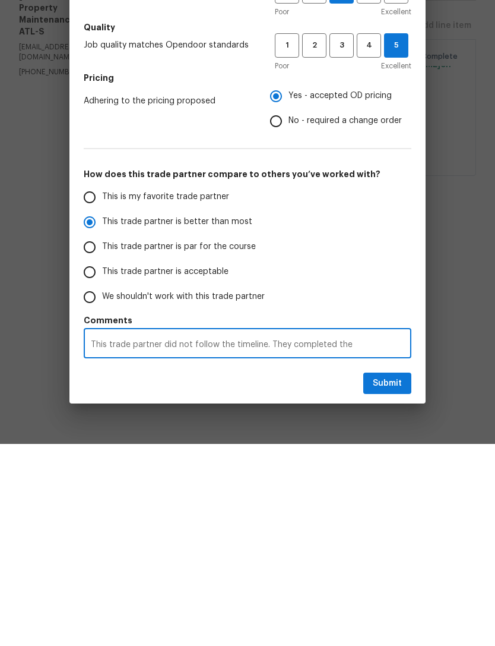
type textarea "This trade partner did not follow the timeline. They completed the job."
radio input "false"
type textarea "This trade partner did not follow the timeline. They completed the job but did …"
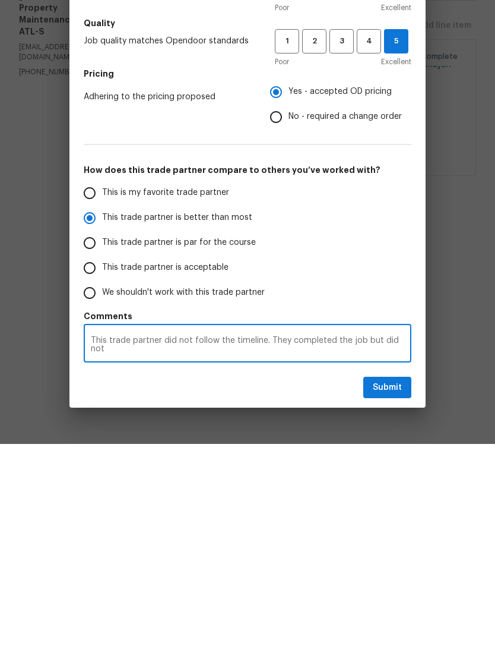
radio input "false"
type textarea "This trade partner did not follow the timeline. They completed the job but did …"
radio input "false"
type textarea "This trade partner did not follow the timeline. They completed the job, but did…"
radio input "false"
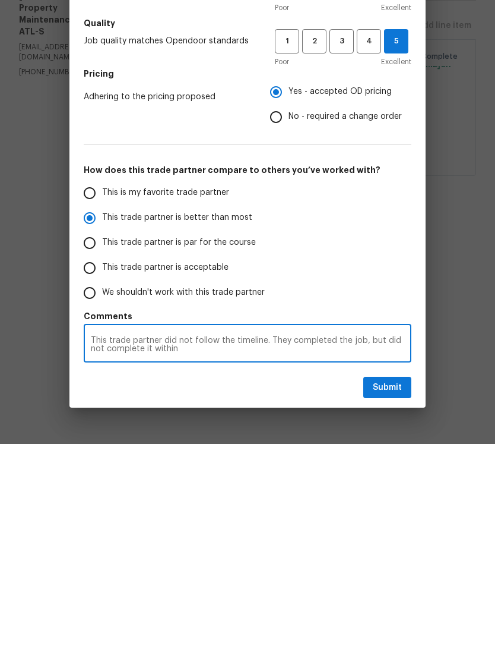
type textarea "This trade partner did not follow the timeline. They completed the job, but did…"
radio input "false"
type textarea "This trade partner did not follow the timeline. They completed the job, but did…"
radio input "false"
type textarea "This trade partner did not follow the timeline. They completed the job but did …"
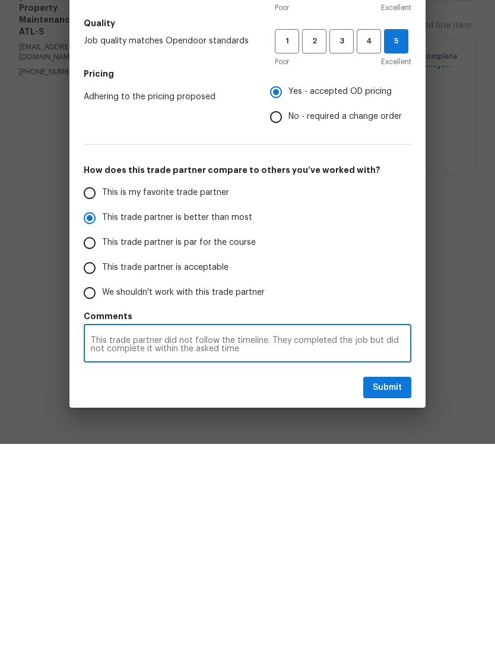
radio input "false"
type textarea "This trade partner did not follow the timeline. They completed the job, but did…"
radio input "false"
type textarea "This trade partner did not follow the timeline. They completed the job, but did…"
click at [393, 582] on span "Submit" at bounding box center [387, 589] width 29 height 15
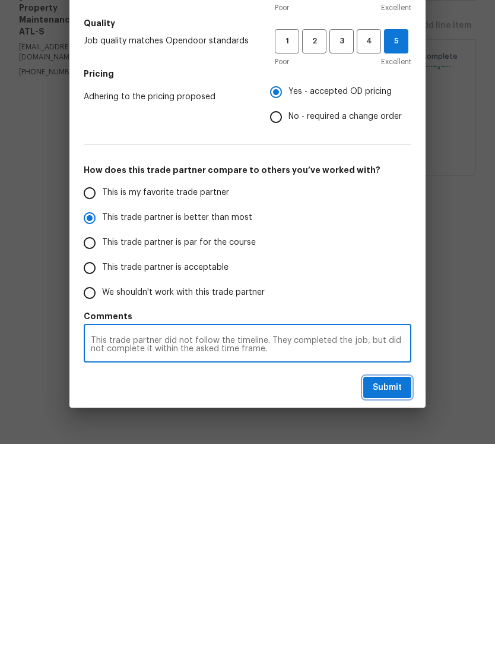
radio input "false"
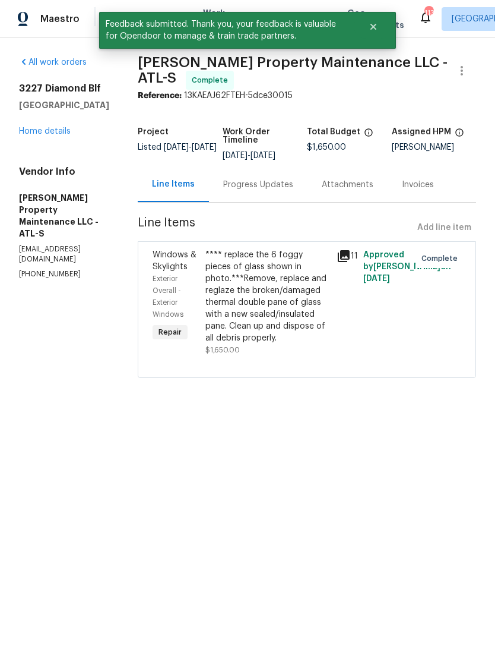
click at [53, 128] on link "Home details" at bounding box center [45, 131] width 52 height 8
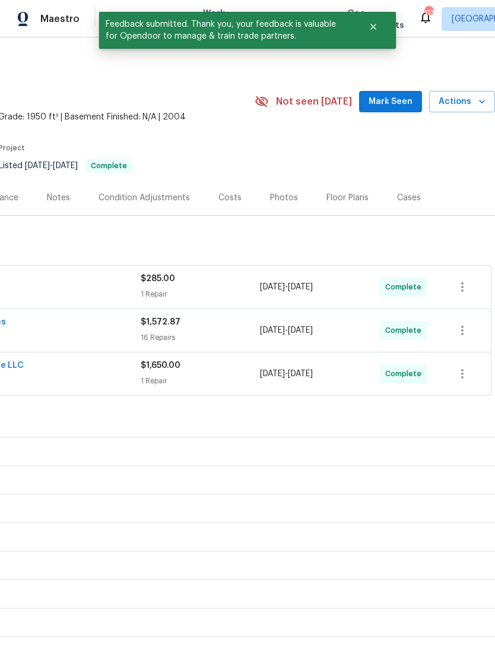
scroll to position [0, 176]
click at [403, 97] on span "Mark Seen" at bounding box center [391, 101] width 44 height 15
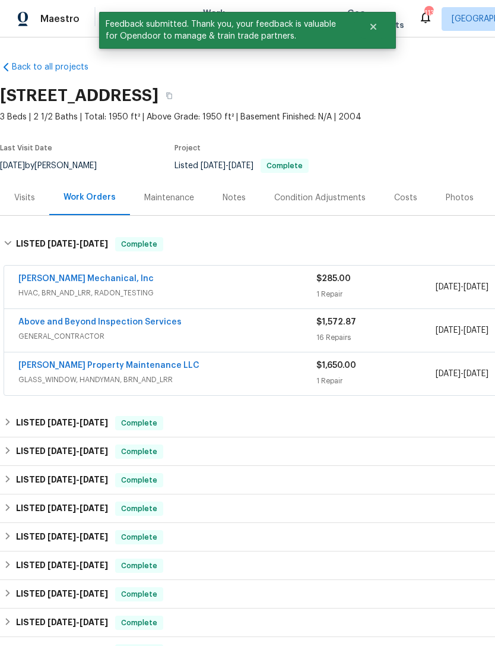
scroll to position [0, 0]
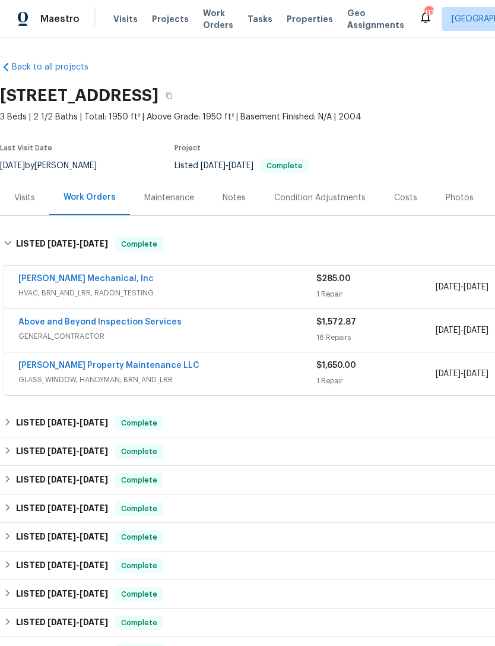
click at [245, 193] on div "Notes" at bounding box center [234, 197] width 52 height 35
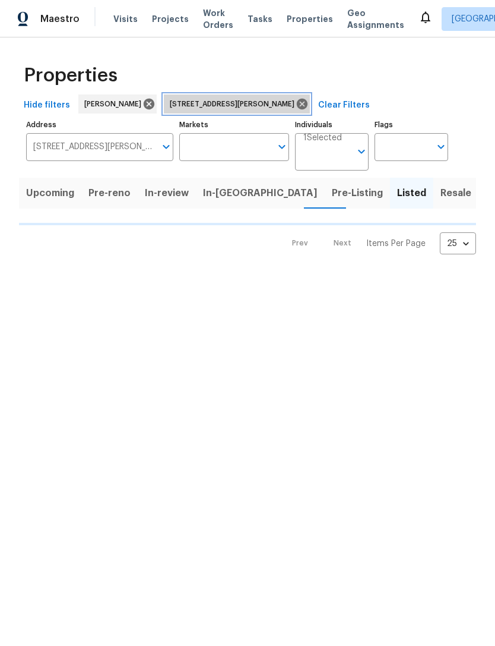
click at [308, 102] on icon at bounding box center [302, 104] width 11 height 11
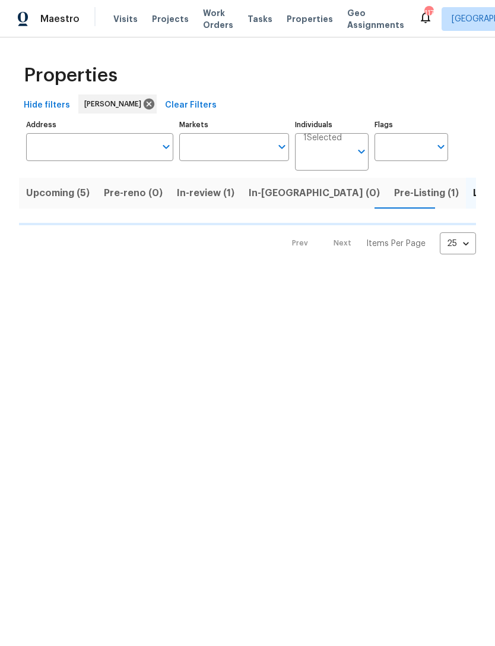
click at [307, 103] on div "Hide filters Jaydon Entrekin Clear Filters" at bounding box center [247, 105] width 457 height 22
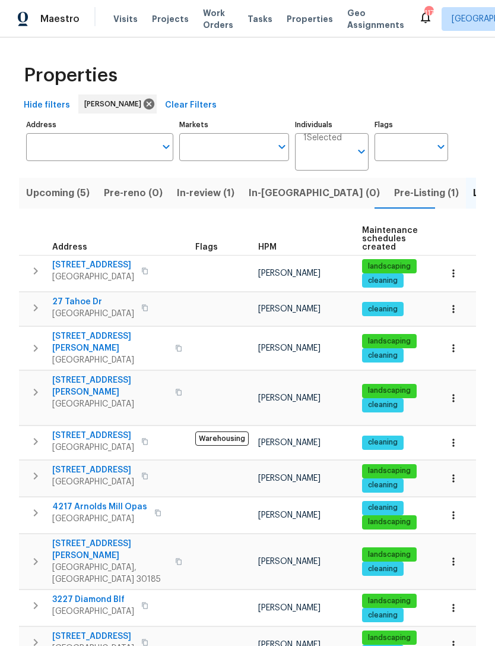
click at [394, 194] on span "Pre-Listing (1)" at bounding box center [426, 193] width 65 height 17
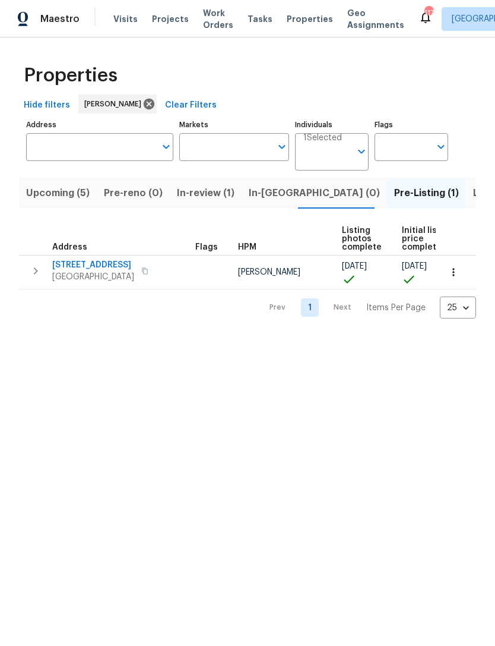
click at [42, 270] on icon "button" at bounding box center [36, 271] width 14 height 14
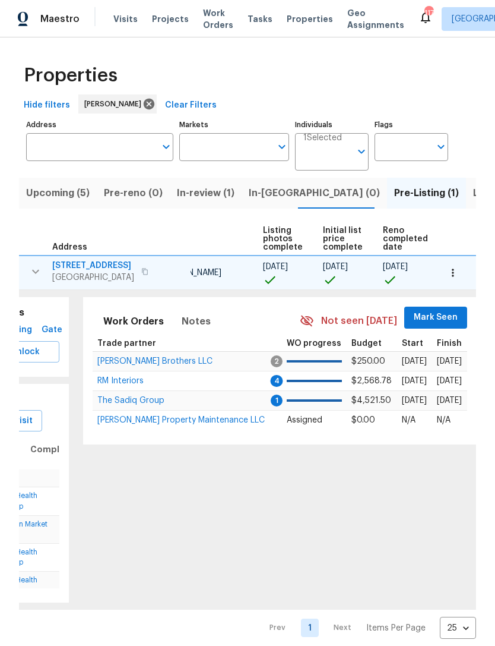
click at [429, 318] on span "Mark Seen" at bounding box center [436, 317] width 44 height 15
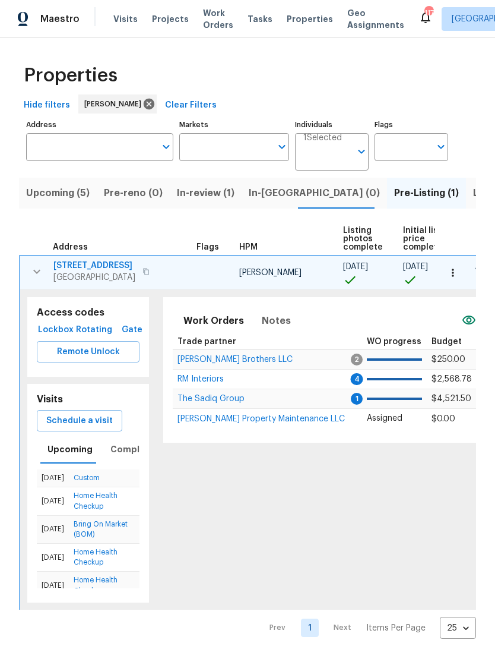
click at [239, 421] on span "[PERSON_NAME] Property Maintenance LLC" at bounding box center [262, 419] width 168 height 8
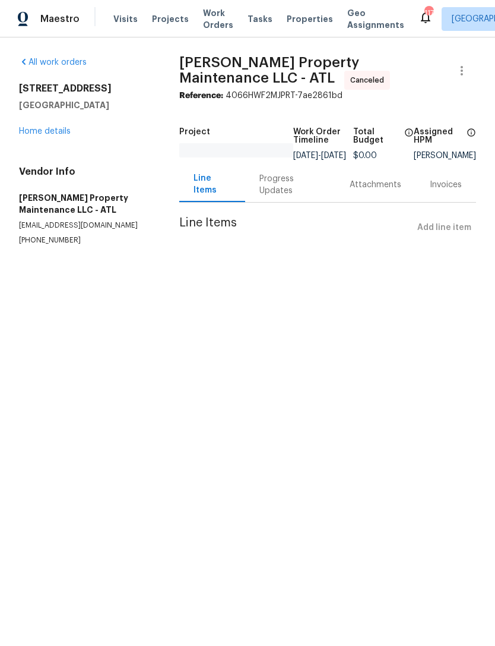
click at [49, 135] on link "Home details" at bounding box center [45, 131] width 52 height 8
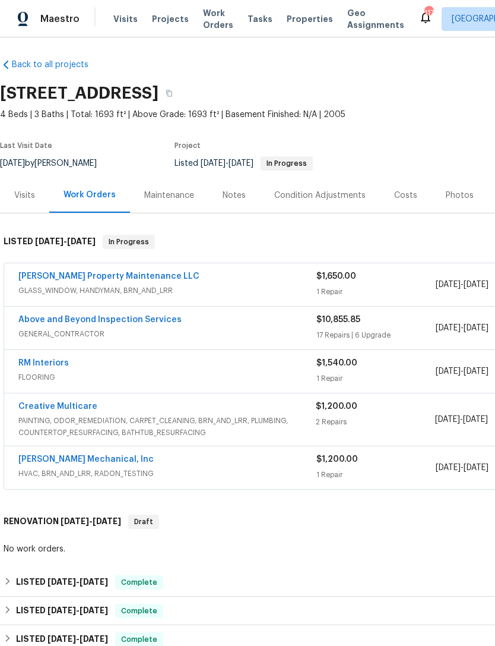
scroll to position [2, 0]
